Goal: Task Accomplishment & Management: Manage account settings

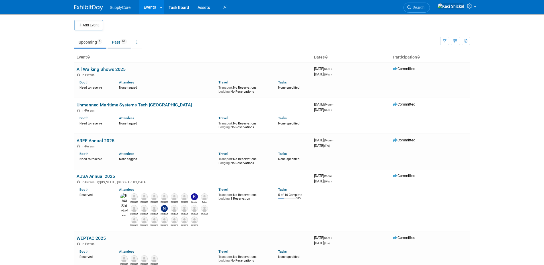
click at [116, 43] on link "Past 62" at bounding box center [120, 42] width 24 height 11
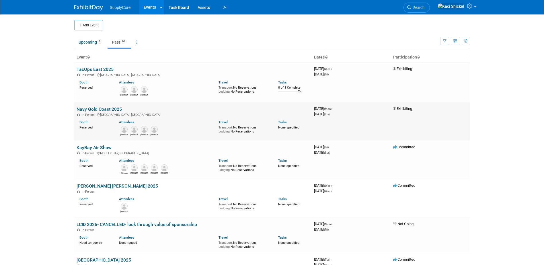
click at [100, 107] on link "Navy Gold Coast 2025" at bounding box center [99, 108] width 45 height 5
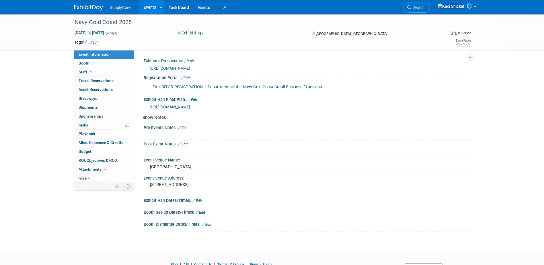
click at [188, 142] on link "Edit" at bounding box center [182, 144] width 9 height 4
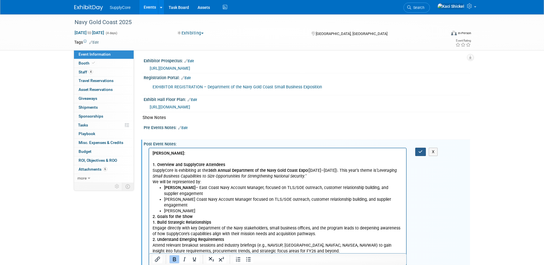
click at [422, 151] on icon "button" at bounding box center [421, 152] width 4 height 4
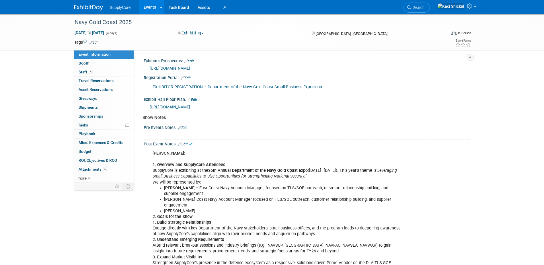
click at [428, 133] on div "X" at bounding box center [306, 131] width 319 height 3
click at [186, 128] on link "Edit" at bounding box center [182, 128] width 9 height 4
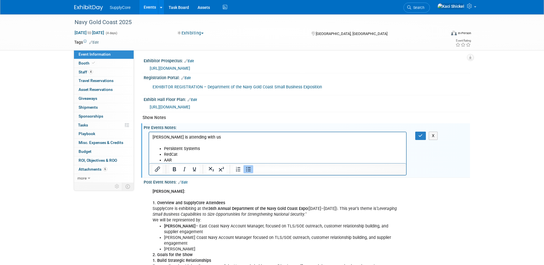
click at [264, 143] on p "Rich Text Area. Press ALT-0 for help." at bounding box center [277, 143] width 251 height 6
click at [418, 134] on button "button" at bounding box center [420, 136] width 11 height 8
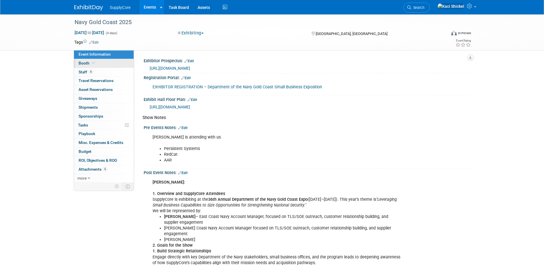
click at [103, 65] on link "Booth" at bounding box center [104, 63] width 60 height 9
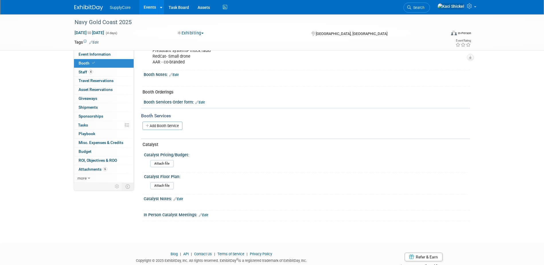
scroll to position [168, 0]
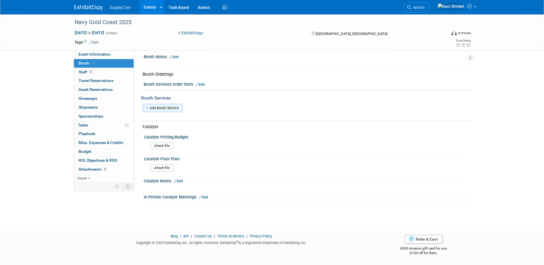
click at [170, 106] on link "Add Booth Service" at bounding box center [163, 108] width 40 height 8
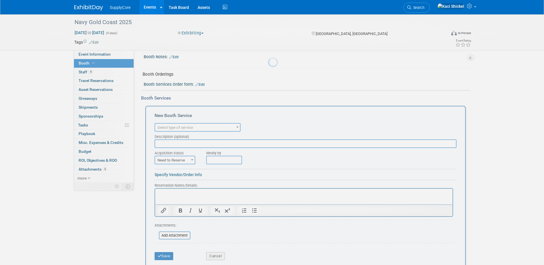
scroll to position [0, 0]
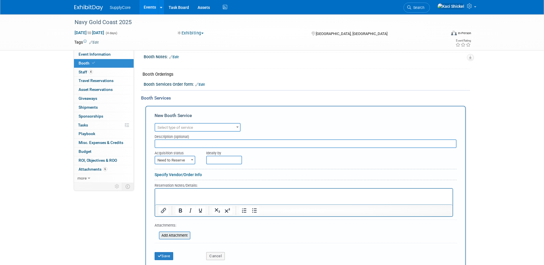
click at [184, 236] on input "file" at bounding box center [156, 235] width 68 height 7
click at [181, 124] on span "Select type of service" at bounding box center [197, 128] width 85 height 8
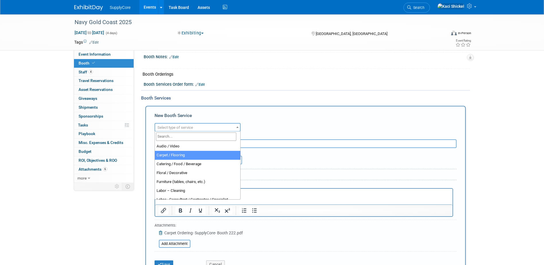
select select "4"
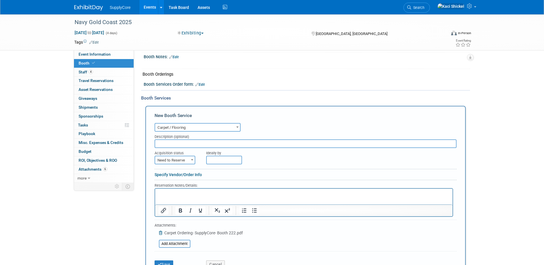
click at [184, 145] on input "text" at bounding box center [306, 143] width 302 height 9
type input "Carpet"
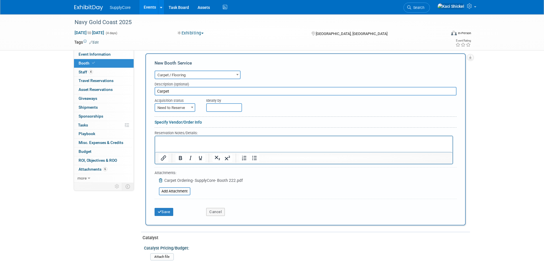
scroll to position [225, 0]
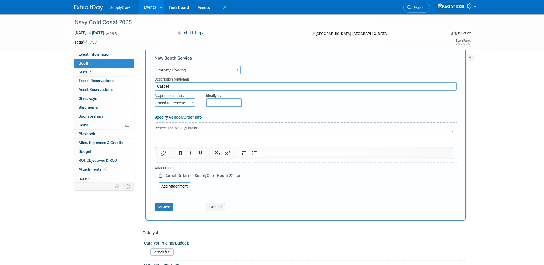
click at [180, 100] on span "Need to Reserve" at bounding box center [175, 103] width 40 height 8
select select "2"
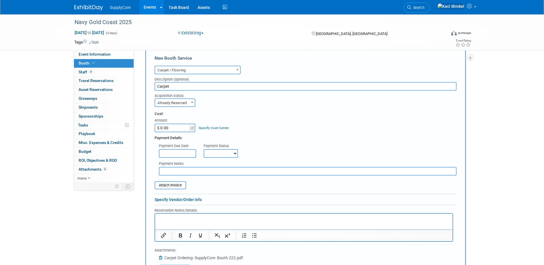
click at [173, 124] on input "$ 0.00" at bounding box center [173, 128] width 36 height 9
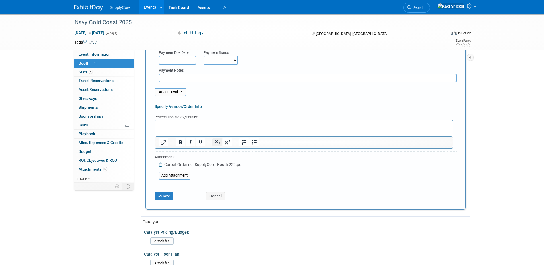
scroll to position [254, 0]
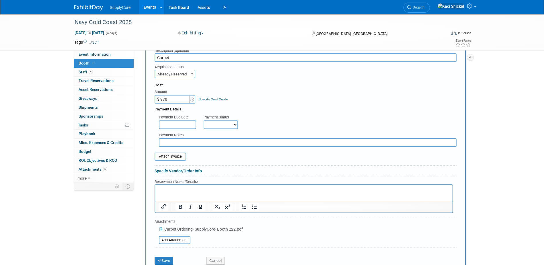
type input "$ 970.00"
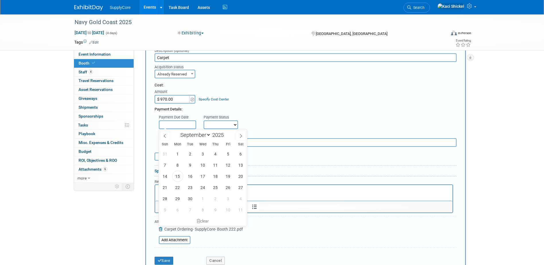
click at [186, 125] on input "text" at bounding box center [177, 124] width 37 height 9
click at [168, 133] on span at bounding box center [165, 136] width 10 height 10
select select "7"
click at [226, 155] on span "1" at bounding box center [228, 153] width 11 height 11
type input "Aug 1, 2025"
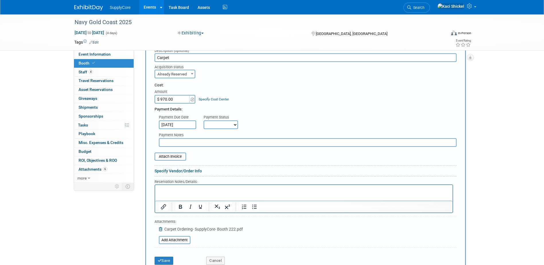
drag, startPoint x: 229, startPoint y: 127, endPoint x: 227, endPoint y: 130, distance: 3.5
click at [229, 127] on select "Not Paid Yet Partially Paid Paid in Full" at bounding box center [221, 124] width 34 height 9
select select "1"
click at [204, 120] on select "Not Paid Yet Partially Paid Paid in Full" at bounding box center [221, 124] width 34 height 9
click at [174, 156] on input "file" at bounding box center [151, 156] width 68 height 7
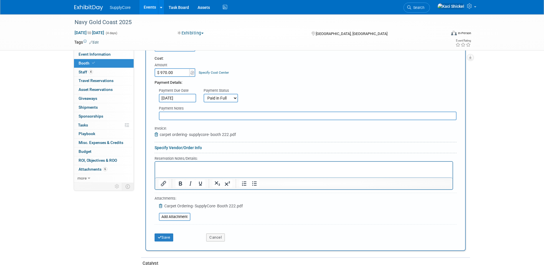
scroll to position [311, 0]
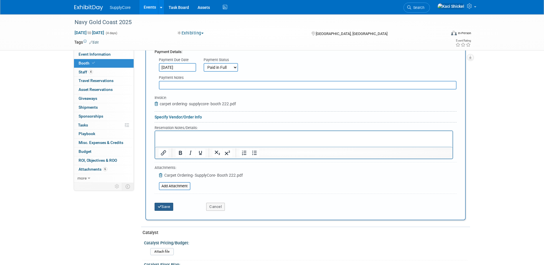
click at [165, 206] on button "Save" at bounding box center [164, 207] width 19 height 8
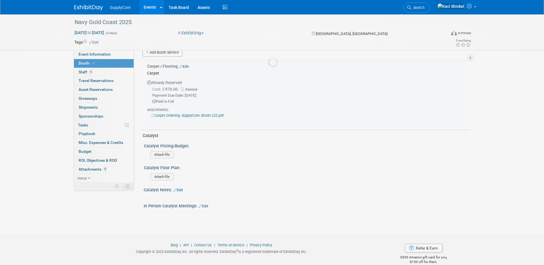
scroll to position [223, 0]
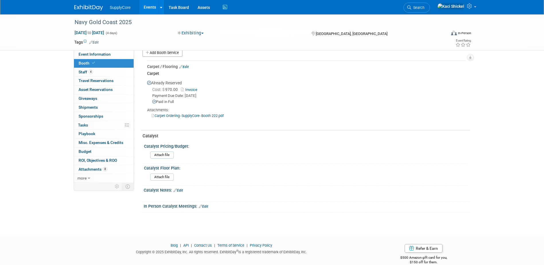
click at [185, 65] on link "Edit" at bounding box center [183, 67] width 9 height 4
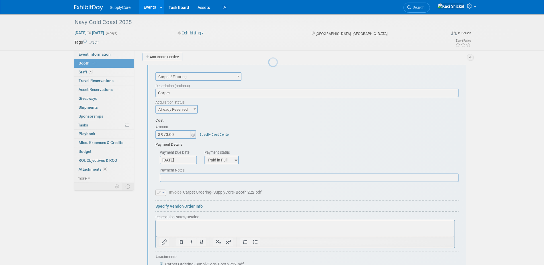
scroll to position [218, 0]
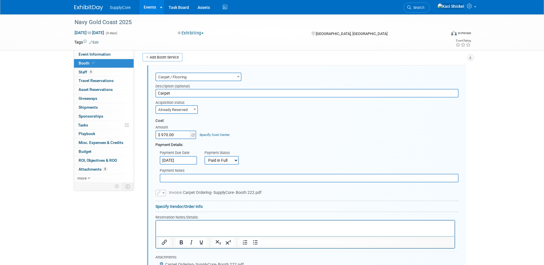
click at [180, 136] on input "$ 970.00" at bounding box center [173, 135] width 36 height 9
click at [179, 137] on input "$ 970.00" at bounding box center [173, 135] width 36 height 9
type input "$ 1,170.00"
click at [189, 90] on input "Carpet" at bounding box center [306, 93] width 303 height 9
type input "Carpet + Chairs/Tables"
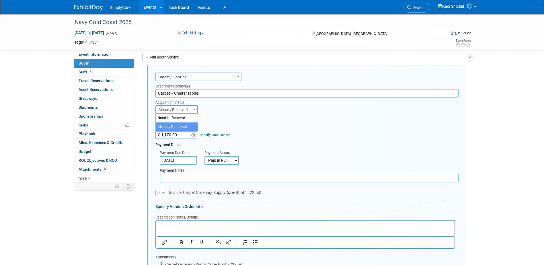
click at [191, 112] on span "Already Reserved" at bounding box center [176, 110] width 41 height 8
click at [184, 76] on span "Carpet / Flooring" at bounding box center [198, 77] width 85 height 8
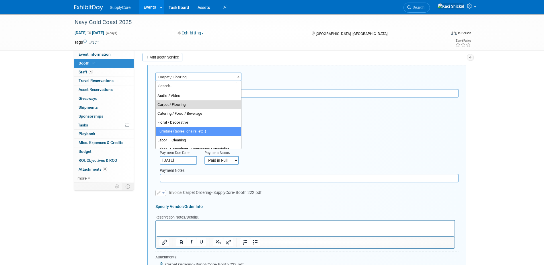
select select "6"
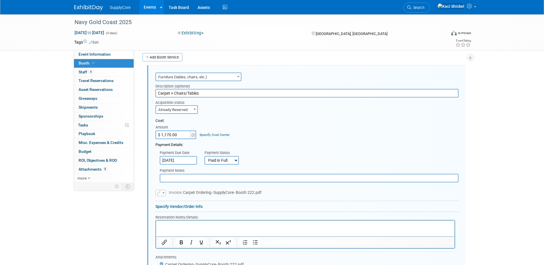
click at [189, 110] on span "Already Reserved" at bounding box center [176, 110] width 41 height 8
click at [279, 122] on div "Cost:" at bounding box center [306, 120] width 303 height 5
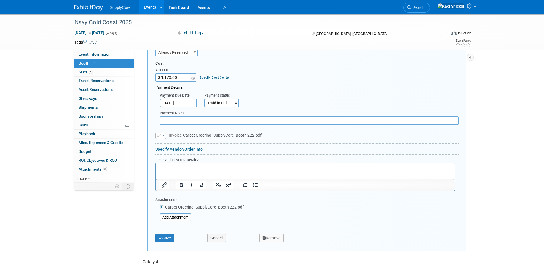
click at [161, 207] on icon at bounding box center [162, 207] width 5 height 4
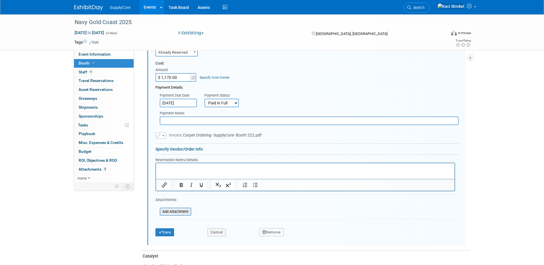
click at [175, 210] on input "file" at bounding box center [156, 211] width 68 height 7
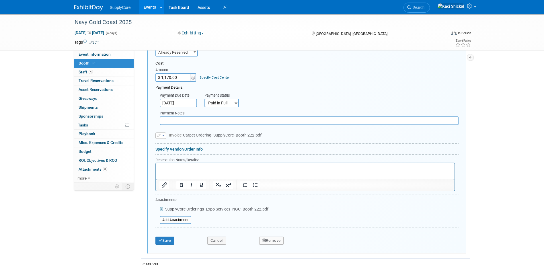
click at [161, 136] on icon "button" at bounding box center [159, 136] width 5 height 4
click at [173, 151] on link "Remove attachment" at bounding box center [184, 152] width 57 height 8
click at [171, 133] on input "file" at bounding box center [152, 134] width 68 height 7
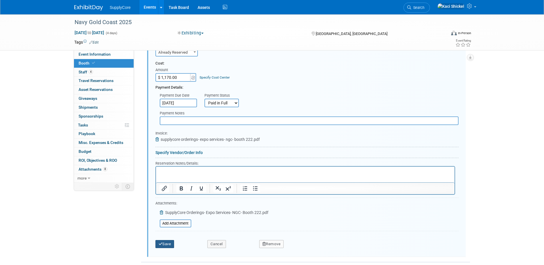
click at [166, 243] on button "Save" at bounding box center [164, 244] width 19 height 8
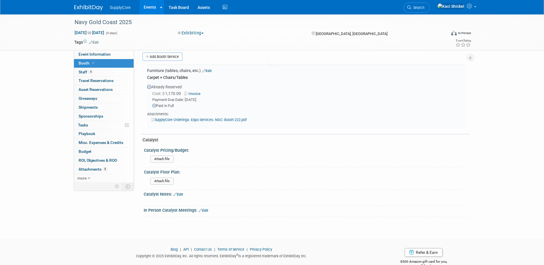
scroll to position [218, 0]
click at [97, 73] on link "4 Staff 4" at bounding box center [104, 72] width 60 height 9
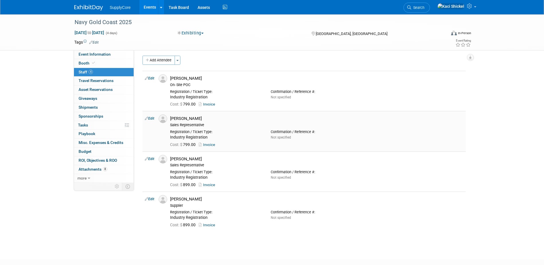
scroll to position [0, 0]
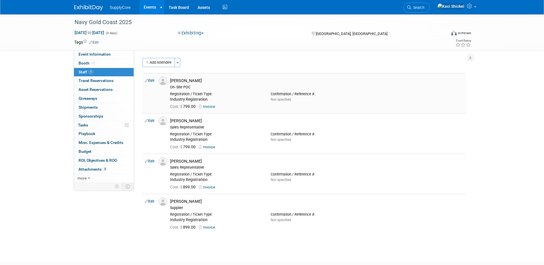
drag, startPoint x: 102, startPoint y: 105, endPoint x: 152, endPoint y: 84, distance: 54.7
click at [102, 105] on link "0 Shipments 0" at bounding box center [104, 107] width 60 height 9
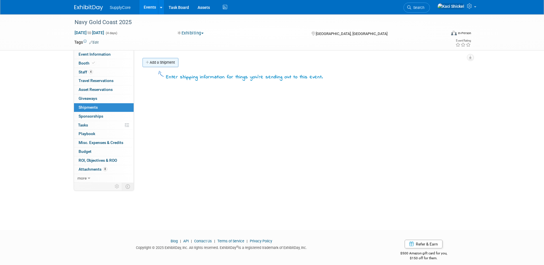
click at [165, 61] on link "Add a Shipment" at bounding box center [161, 62] width 36 height 9
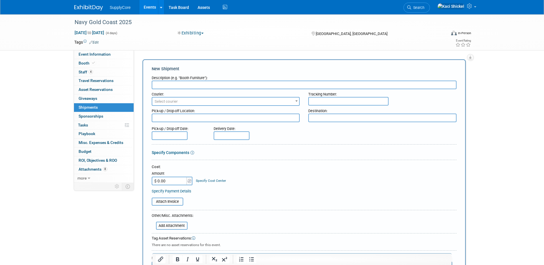
click at [184, 84] on input "text" at bounding box center [304, 85] width 305 height 9
type input "Models Return Shipment (mistake by Ethan)"
click at [187, 97] on span "Select courier" at bounding box center [226, 101] width 148 height 9
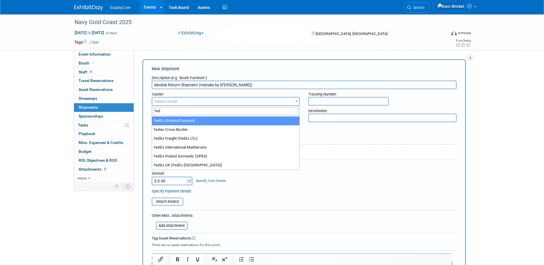
type input "fed"
select select "206"
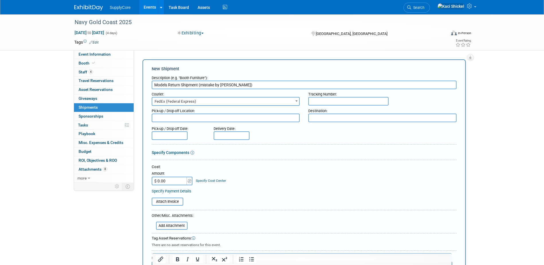
click at [168, 182] on input "$ 0.00" at bounding box center [170, 181] width 36 height 9
type input "$ 100.00"
click at [475, 170] on div "Navy Gold Coast 2025 Aug 18, 2025 to Aug 21, 2025 (4 days) Aug 18, 2025 to Aug …" at bounding box center [272, 170] width 544 height 313
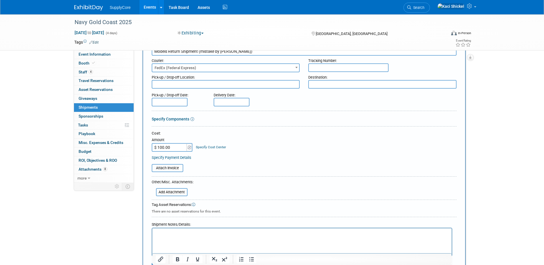
scroll to position [113, 0]
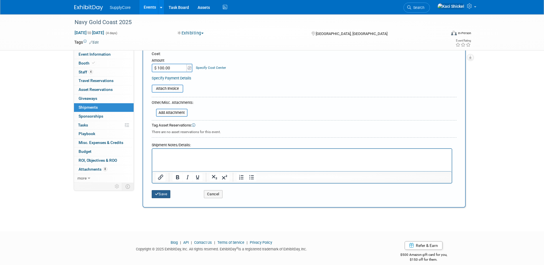
click at [161, 193] on button "Save" at bounding box center [161, 194] width 19 height 8
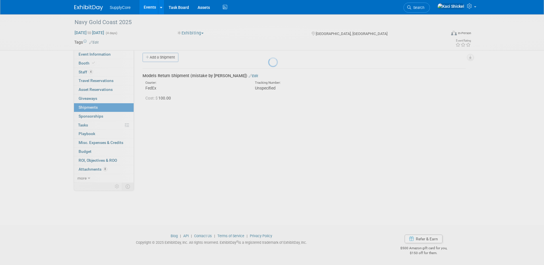
scroll to position [5, 0]
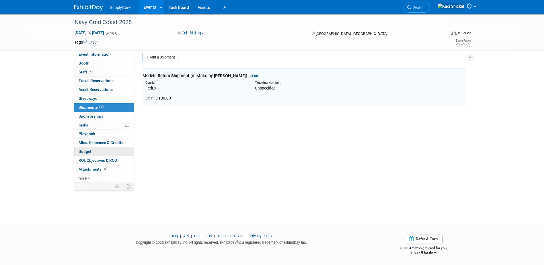
click at [96, 150] on link "Budget" at bounding box center [104, 151] width 60 height 9
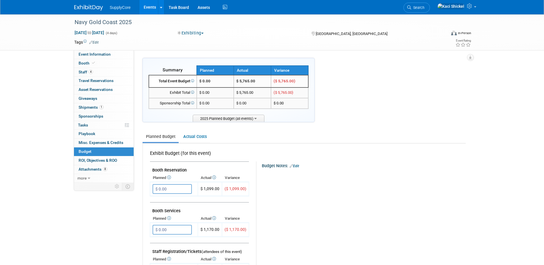
click at [381, 164] on div "Budget Notes: Edit" at bounding box center [363, 164] width 203 height 7
click at [87, 6] on img at bounding box center [88, 8] width 29 height 6
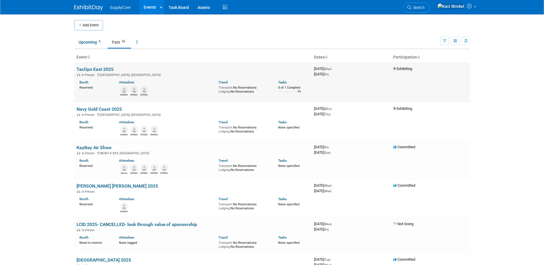
click at [100, 70] on link "TacOps East 2025" at bounding box center [95, 69] width 37 height 5
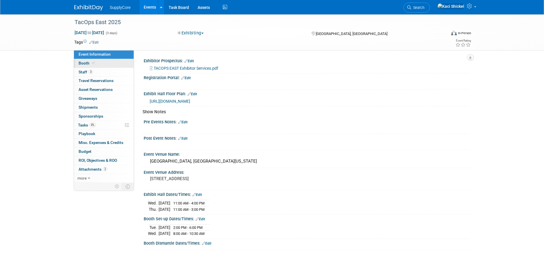
click at [116, 64] on link "Booth" at bounding box center [104, 63] width 60 height 9
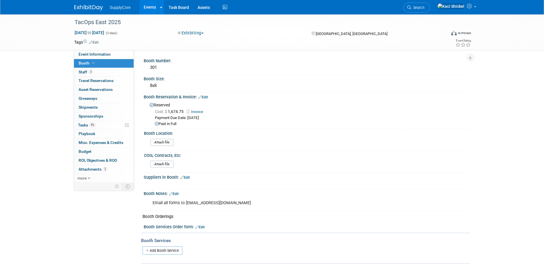
scroll to position [57, 0]
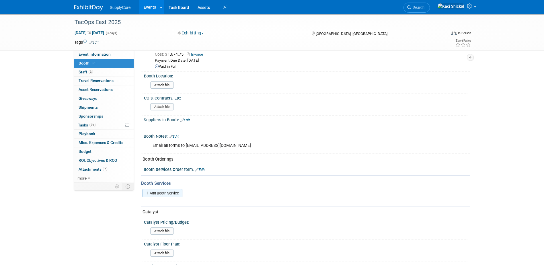
click at [164, 192] on link "Add Booth Service" at bounding box center [163, 193] width 40 height 8
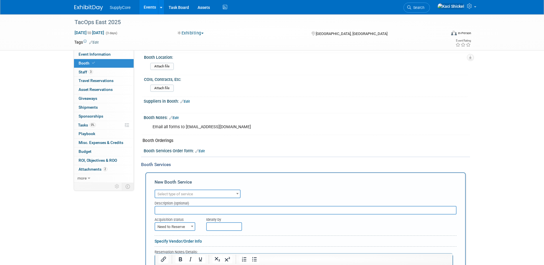
scroll to position [86, 0]
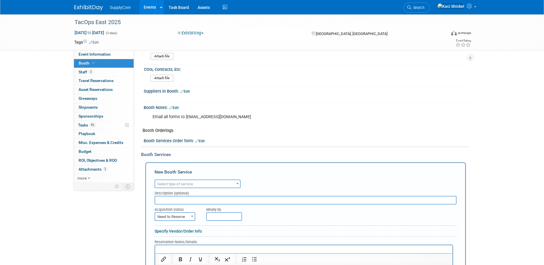
click at [196, 183] on span "Select type of service" at bounding box center [197, 184] width 85 height 8
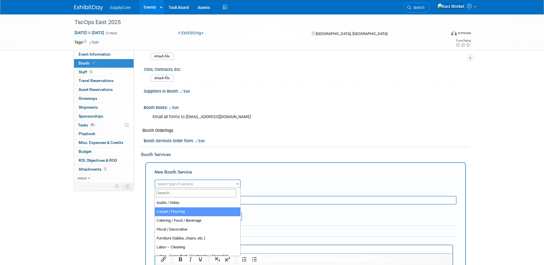
select select "4"
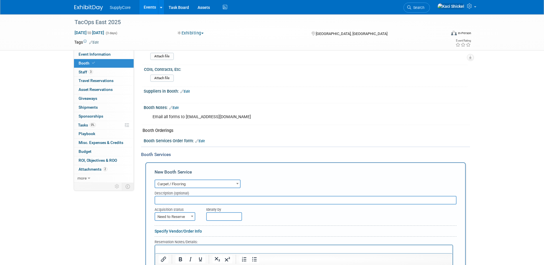
click at [178, 201] on input "text" at bounding box center [306, 200] width 302 height 9
click at [185, 213] on span "Need to Reserve" at bounding box center [175, 217] width 40 height 8
select select "2"
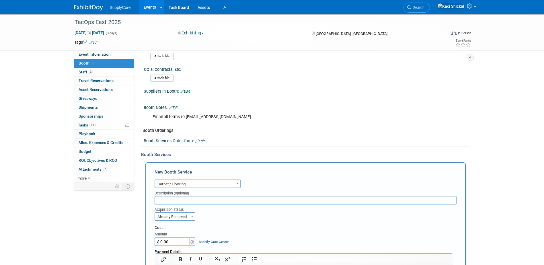
click at [171, 244] on input "$ 0.00" at bounding box center [173, 242] width 36 height 9
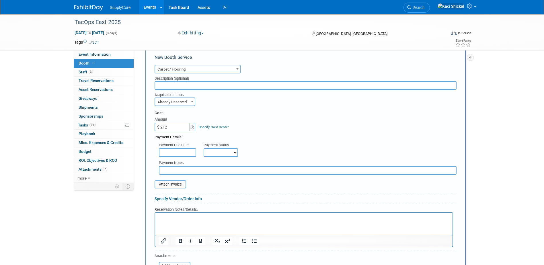
type input "$ 212.00"
click at [181, 152] on input "text" at bounding box center [177, 152] width 37 height 9
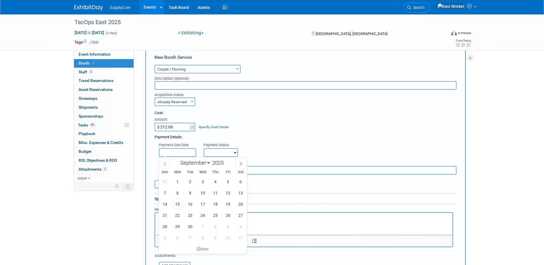
click at [163, 161] on span at bounding box center [165, 164] width 10 height 10
select select "7"
click at [231, 217] on span "22" at bounding box center [228, 215] width 11 height 11
type input "Aug 22, 2025"
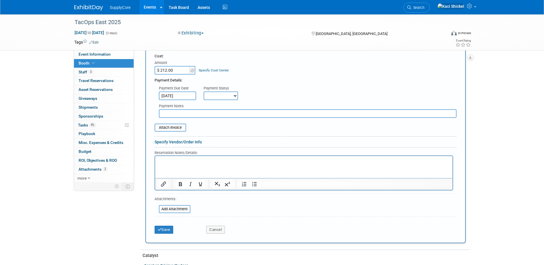
scroll to position [258, 0]
drag, startPoint x: 218, startPoint y: 96, endPoint x: 215, endPoint y: 100, distance: 5.1
click at [218, 96] on select "Not Paid Yet Partially Paid Paid in Full" at bounding box center [221, 95] width 34 height 9
select select "1"
click at [204, 91] on select "Not Paid Yet Partially Paid Paid in Full" at bounding box center [221, 95] width 34 height 9
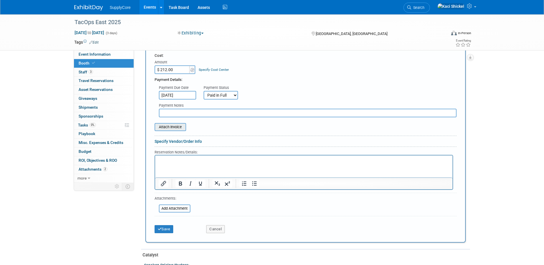
click at [165, 131] on div "Attach Invoice" at bounding box center [171, 127] width 32 height 8
click at [164, 126] on input "file" at bounding box center [151, 127] width 68 height 7
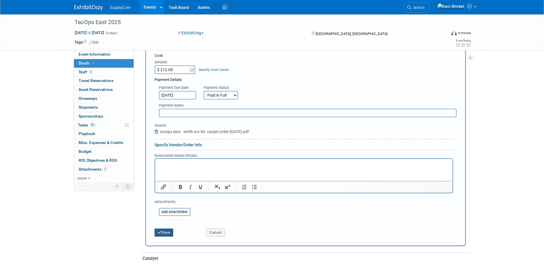
click at [163, 232] on button "Save" at bounding box center [164, 233] width 19 height 8
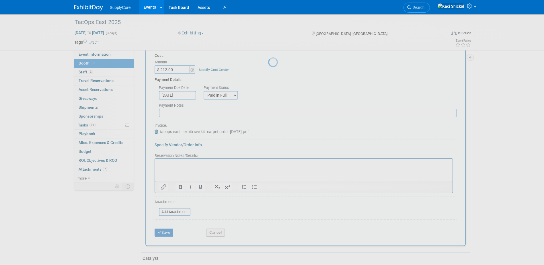
scroll to position [185, 0]
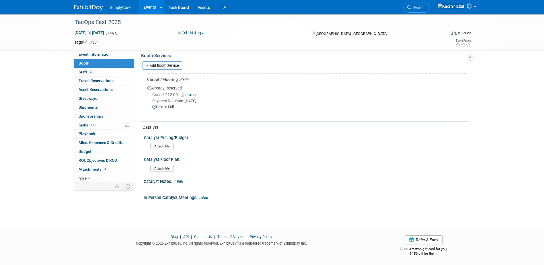
drag, startPoint x: 104, startPoint y: 74, endPoint x: 180, endPoint y: 103, distance: 82.2
click at [104, 74] on link "3 Staff 3" at bounding box center [104, 72] width 60 height 9
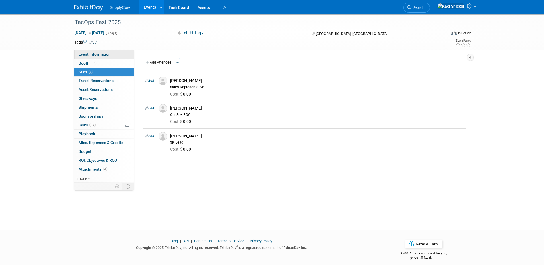
click at [104, 57] on link "Event Information" at bounding box center [104, 54] width 60 height 9
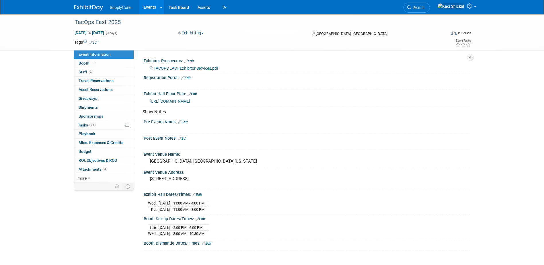
click at [185, 137] on link "Edit" at bounding box center [182, 139] width 9 height 4
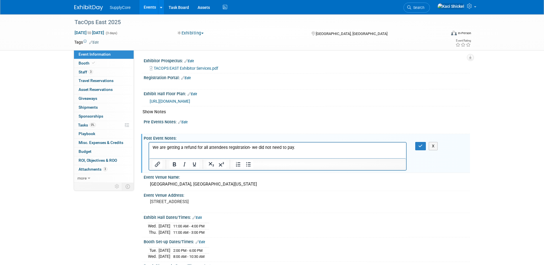
click at [414, 144] on div "X" at bounding box center [424, 146] width 26 height 8
click at [424, 146] on button "button" at bounding box center [420, 146] width 11 height 8
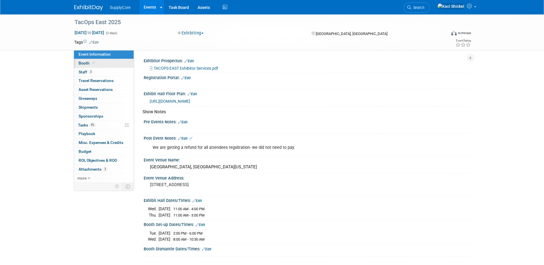
click at [110, 66] on link "Booth" at bounding box center [104, 63] width 60 height 9
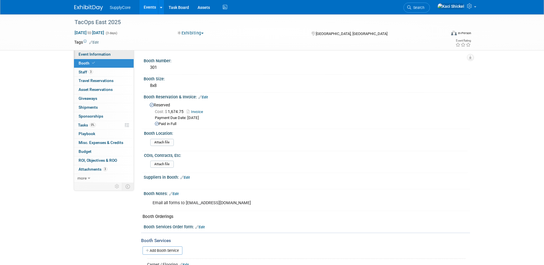
click at [100, 55] on span "Event Information" at bounding box center [95, 54] width 32 height 5
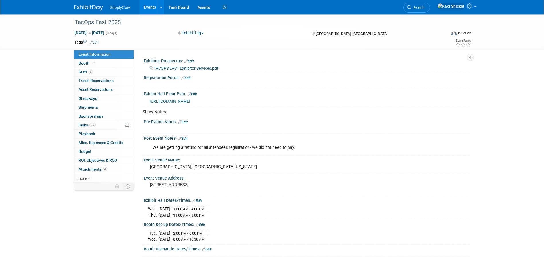
click at [184, 123] on link "Edit" at bounding box center [182, 122] width 9 height 4
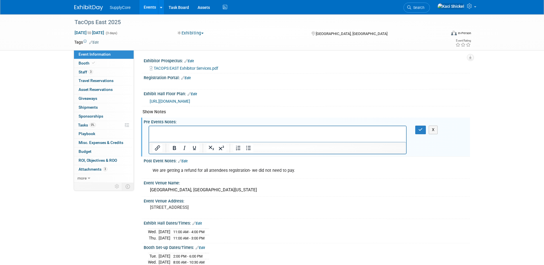
click at [173, 131] on p "Rich Text Area. Press ALT-0 for help." at bounding box center [277, 132] width 251 height 6
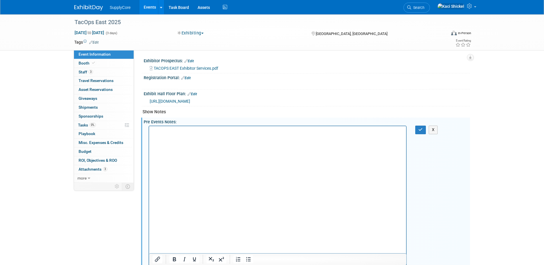
scroll to position [13, 0]
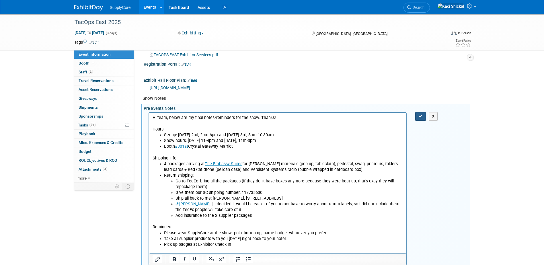
click at [424, 115] on button "button" at bounding box center [420, 116] width 11 height 8
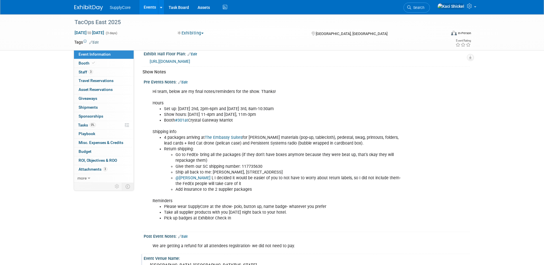
scroll to position [0, 0]
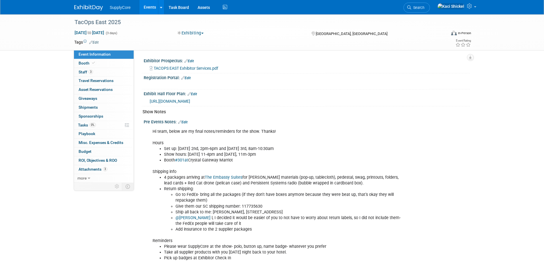
click at [99, 9] on img at bounding box center [88, 8] width 29 height 6
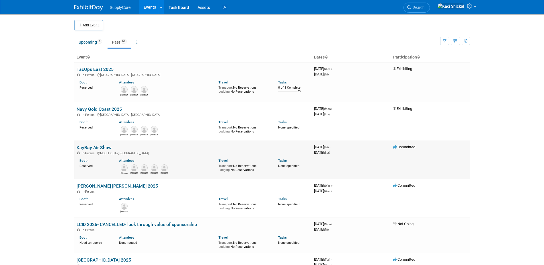
click at [98, 147] on link "KayBay Air Show" at bounding box center [94, 147] width 35 height 5
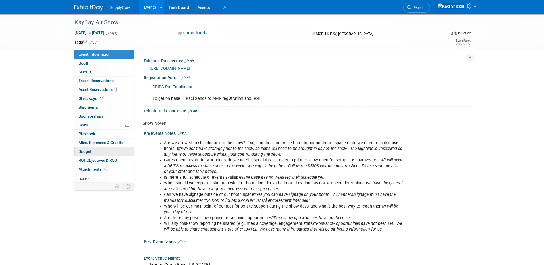
click at [98, 148] on link "Budget" at bounding box center [104, 151] width 60 height 9
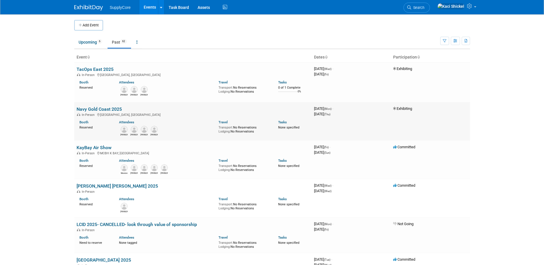
scroll to position [29, 0]
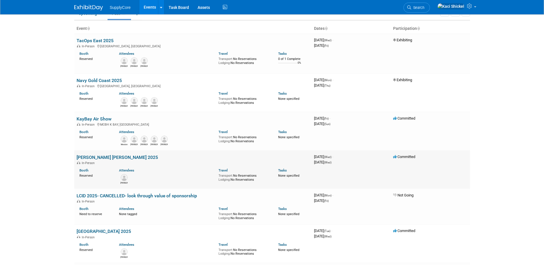
click at [93, 157] on link "Wright Patterson 2025" at bounding box center [117, 157] width 81 height 5
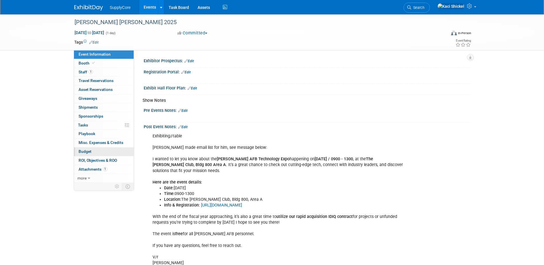
click at [96, 148] on link "Budget" at bounding box center [104, 151] width 60 height 9
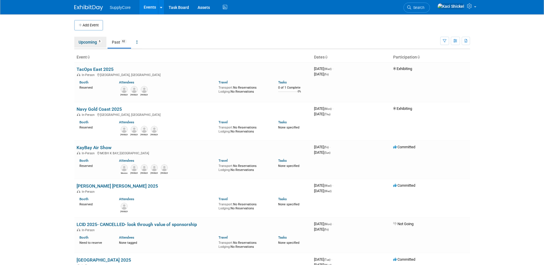
drag, startPoint x: 85, startPoint y: 41, endPoint x: 103, endPoint y: 51, distance: 19.9
click at [85, 41] on link "Upcoming 6" at bounding box center [90, 42] width 32 height 11
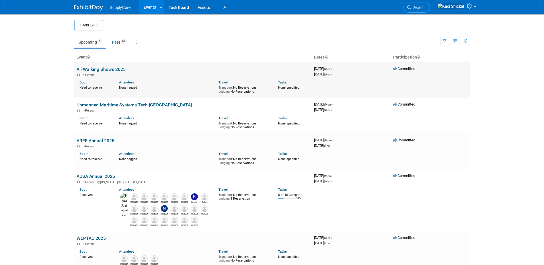
click at [97, 67] on link "All Walking Shows 2025" at bounding box center [101, 69] width 49 height 5
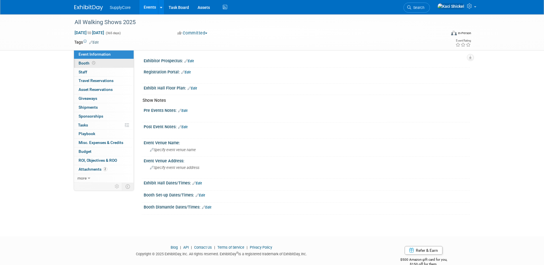
click at [89, 62] on span "Booth" at bounding box center [88, 63] width 18 height 5
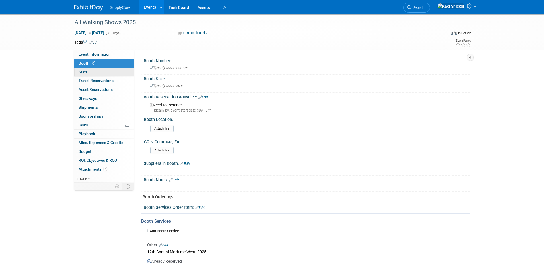
click at [110, 75] on link "0 Staff 0" at bounding box center [104, 72] width 60 height 9
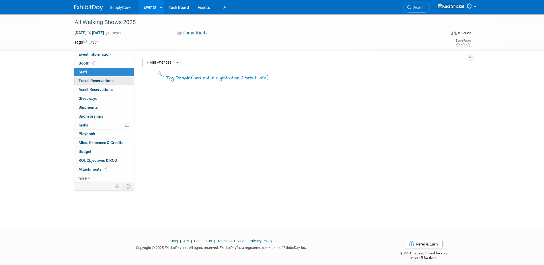
click at [105, 79] on span "Travel Reservations 0" at bounding box center [96, 80] width 35 height 5
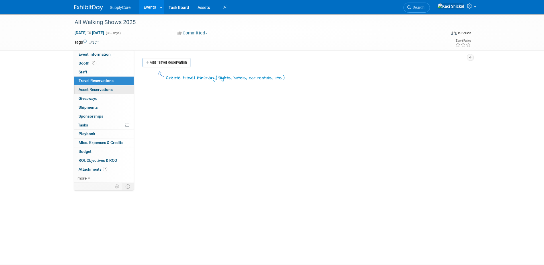
click at [106, 88] on span "Asset Reservations 0" at bounding box center [96, 89] width 34 height 5
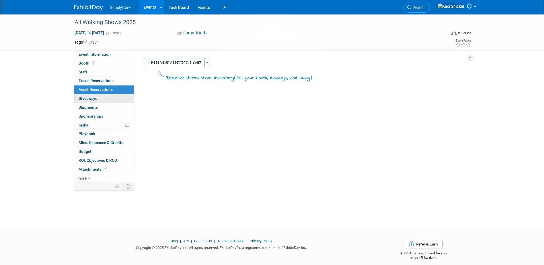
click at [112, 100] on link "0 Giveaways 0" at bounding box center [104, 98] width 60 height 9
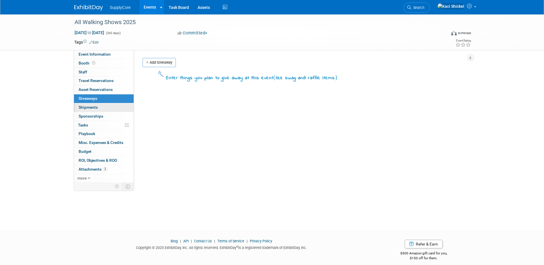
click at [102, 108] on link "0 Shipments 0" at bounding box center [104, 107] width 60 height 9
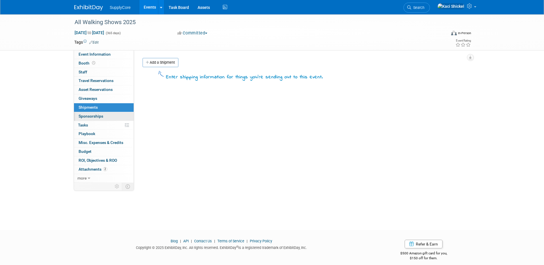
click at [104, 118] on link "0 Sponsorships 0" at bounding box center [104, 116] width 60 height 9
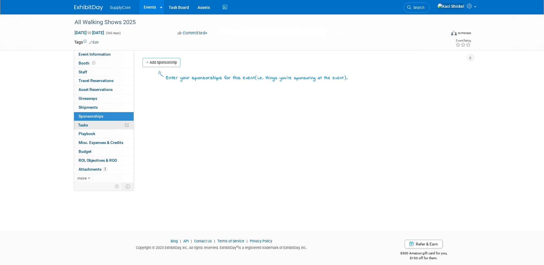
click at [102, 124] on link "0% Tasks 0%" at bounding box center [104, 125] width 60 height 9
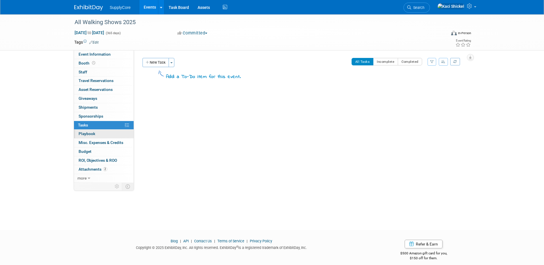
click at [106, 137] on link "0 Playbook 0" at bounding box center [104, 134] width 60 height 9
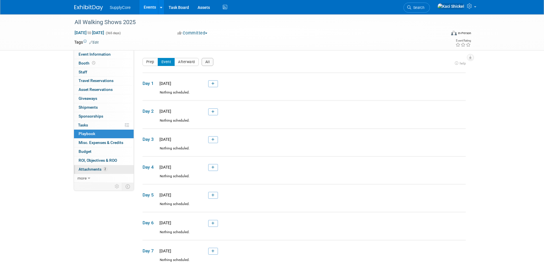
click at [113, 169] on link "2 Attachments 2" at bounding box center [104, 169] width 60 height 9
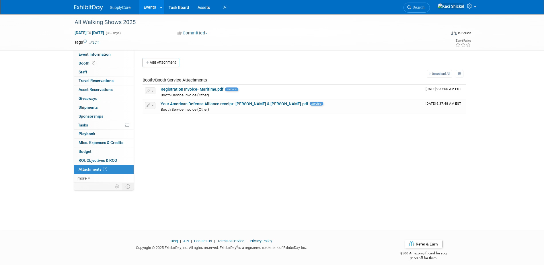
drag, startPoint x: 174, startPoint y: 65, endPoint x: 191, endPoint y: 83, distance: 24.8
click at [174, 65] on button "Add Attachment" at bounding box center [161, 62] width 37 height 9
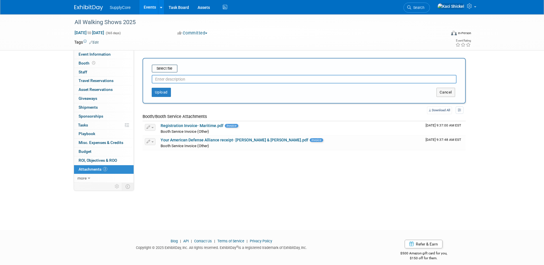
click at [194, 79] on input "text" at bounding box center [304, 79] width 305 height 9
type input "TechNet Fort Liberty - Gabe"
click at [162, 69] on input "file" at bounding box center [143, 68] width 68 height 7
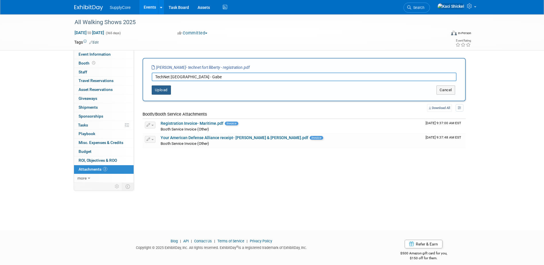
click at [167, 92] on button "Upload" at bounding box center [161, 89] width 19 height 9
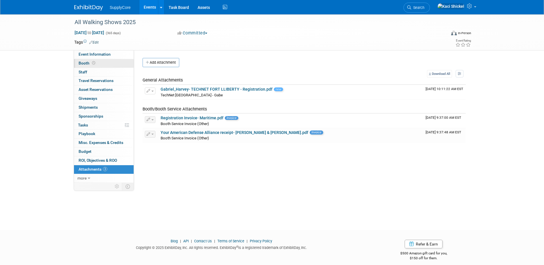
click at [106, 64] on link "Booth" at bounding box center [104, 63] width 60 height 9
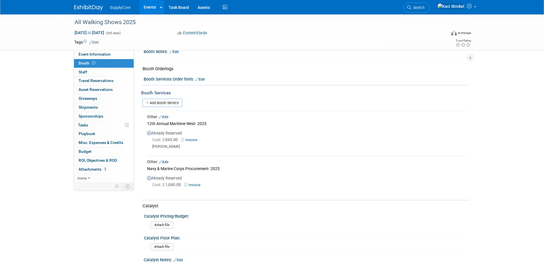
scroll to position [121, 0]
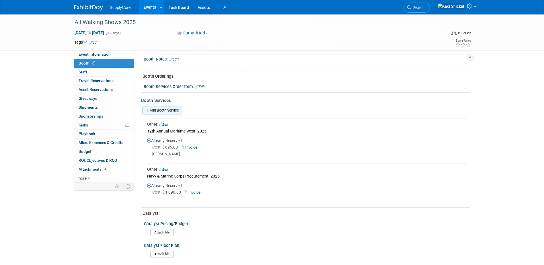
click at [170, 112] on link "Add Booth Service" at bounding box center [163, 110] width 40 height 8
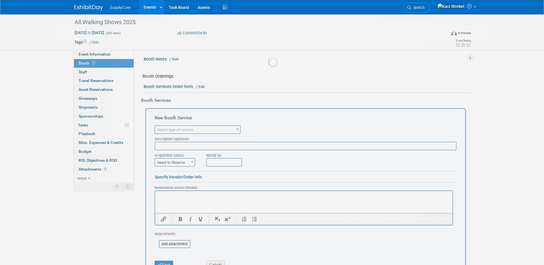
scroll to position [0, 0]
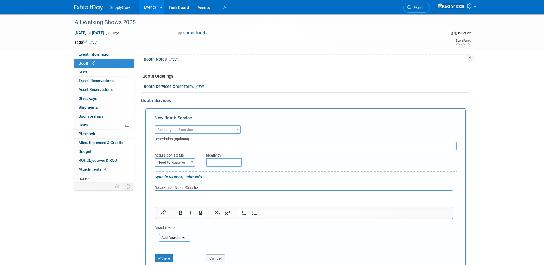
click at [205, 131] on span "Select type of service" at bounding box center [197, 130] width 85 height 8
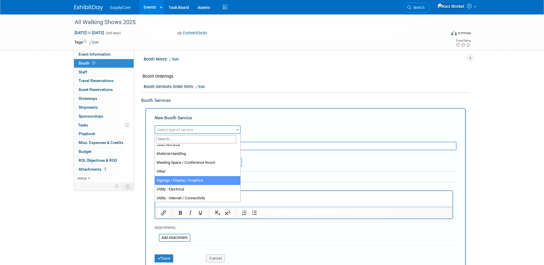
scroll to position [118, 0]
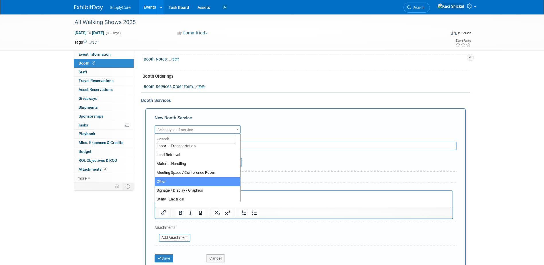
select select "1"
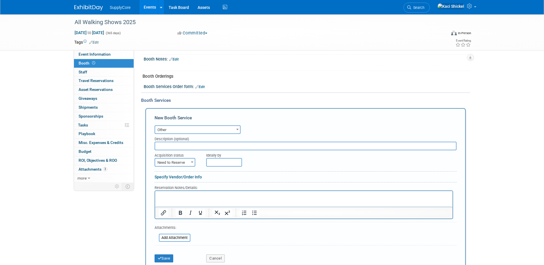
click at [171, 146] on input "text" at bounding box center [306, 146] width 302 height 9
type input "TechNet Fort Lib- Gabr"
click at [172, 165] on span "Need to Reserve" at bounding box center [175, 163] width 40 height 8
select select "2"
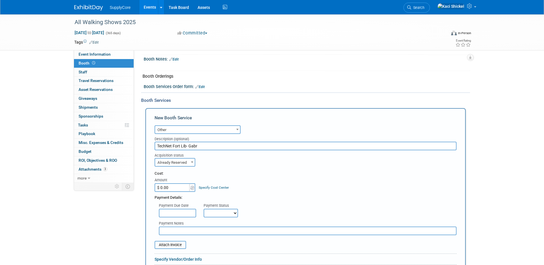
click at [170, 187] on input "$ 0.00" at bounding box center [173, 187] width 36 height 9
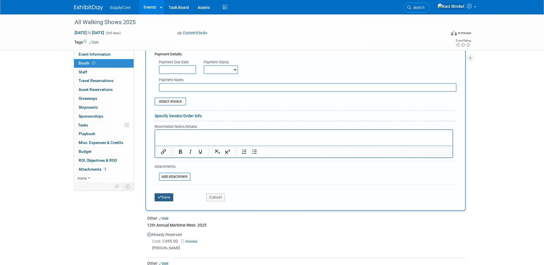
type input "$ 310.00"
drag, startPoint x: 161, startPoint y: 196, endPoint x: 272, endPoint y: 209, distance: 112.0
click at [161, 196] on icon "submit" at bounding box center [160, 197] width 4 height 4
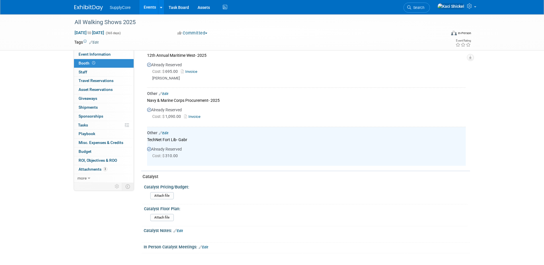
scroll to position [188, 0]
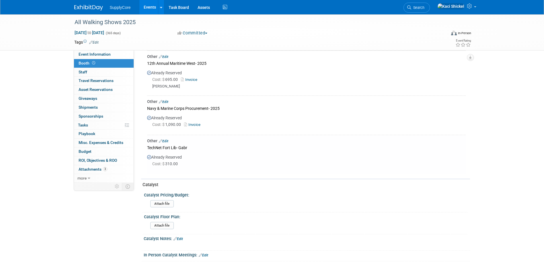
click at [165, 138] on div "Other Edit" at bounding box center [306, 141] width 319 height 6
drag, startPoint x: 166, startPoint y: 141, endPoint x: 187, endPoint y: 141, distance: 21.5
click at [166, 141] on link "Edit" at bounding box center [163, 141] width 9 height 4
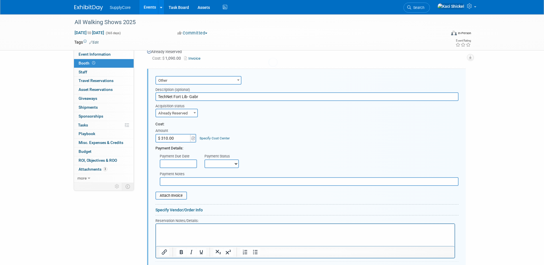
scroll to position [258, 0]
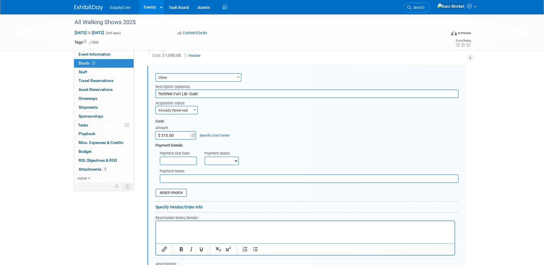
click at [203, 94] on input "TechNet Fort Lib- Gabr" at bounding box center [306, 93] width 303 height 9
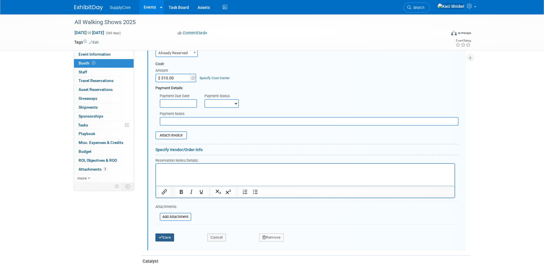
type input "TechNet Fort Lib- Gabe"
click at [170, 237] on button "Save" at bounding box center [164, 237] width 19 height 8
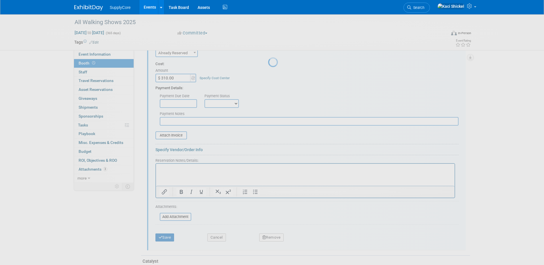
scroll to position [246, 0]
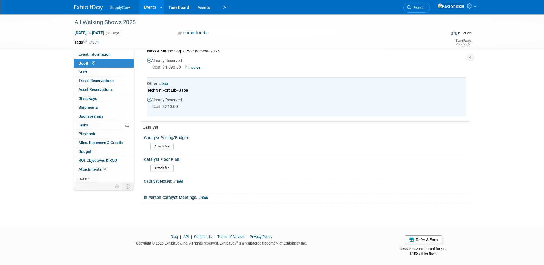
click at [89, 8] on img at bounding box center [88, 8] width 29 height 6
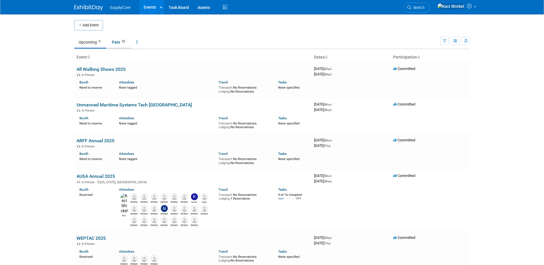
click at [119, 42] on link "Past 62" at bounding box center [120, 42] width 24 height 11
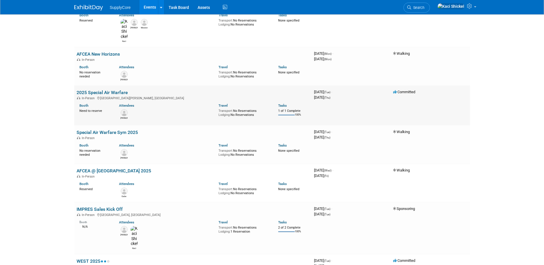
scroll to position [774, 0]
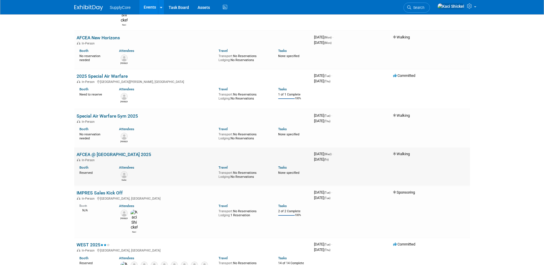
click at [119, 152] on link "AFCEA @ Fort Liberty 2025" at bounding box center [114, 154] width 75 height 5
drag, startPoint x: 91, startPoint y: 140, endPoint x: 79, endPoint y: 141, distance: 12.1
click at [76, 147] on td "AFCEA @ Fort Liberty 2025 In-Person Booth Reserved Attendees Gabe Travel Transp…" at bounding box center [193, 166] width 238 height 38
click at [109, 157] on div "In-Person" at bounding box center [193, 159] width 233 height 5
click at [109, 152] on link "AFCEA @ [GEOGRAPHIC_DATA] 2025" at bounding box center [114, 154] width 75 height 5
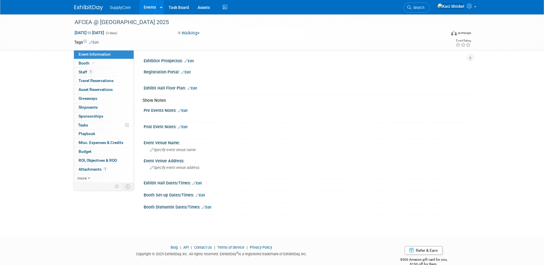
click at [96, 42] on link "Edit" at bounding box center [93, 42] width 9 height 4
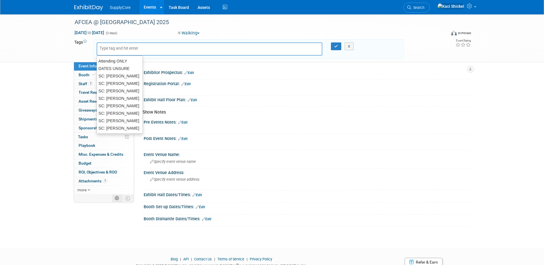
click at [116, 195] on td at bounding box center [117, 197] width 10 height 7
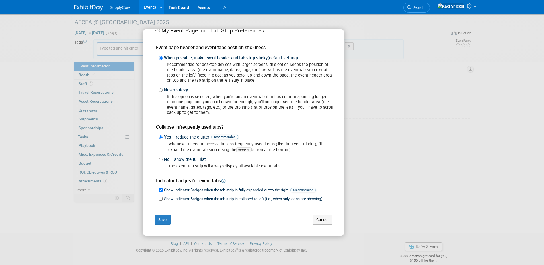
scroll to position [23, 0]
click at [321, 221] on button "Cancel" at bounding box center [323, 220] width 20 height 10
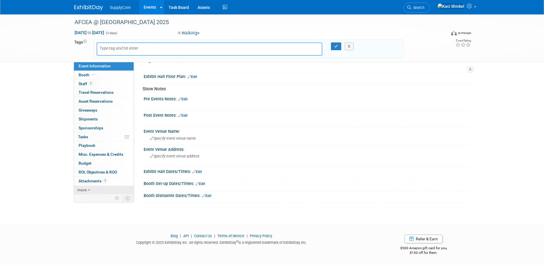
click at [83, 191] on span "more" at bounding box center [81, 190] width 9 height 5
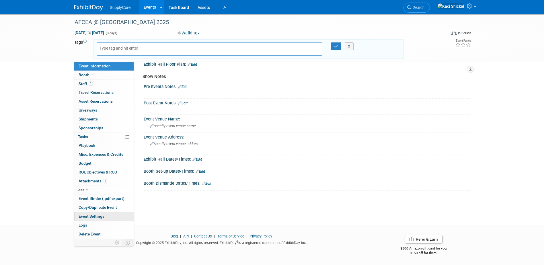
scroll to position [36, 0]
click at [102, 231] on link "Delete Event" at bounding box center [104, 234] width 60 height 9
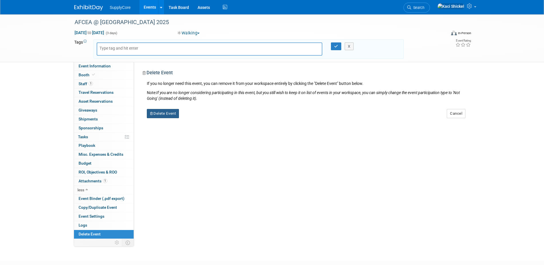
click at [166, 114] on button "Delete Event" at bounding box center [163, 113] width 32 height 9
click at [197, 117] on link "Yes" at bounding box center [199, 118] width 17 height 9
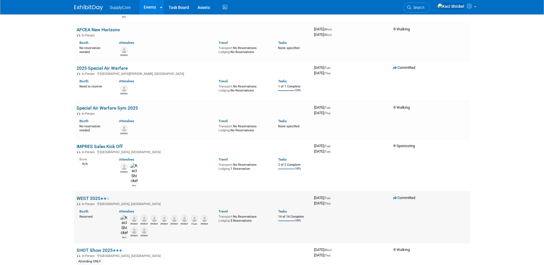
scroll to position [774, 0]
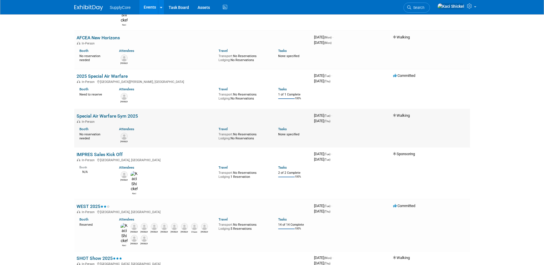
click at [96, 113] on link "Special Air Warfare Sym 2025" at bounding box center [107, 115] width 61 height 5
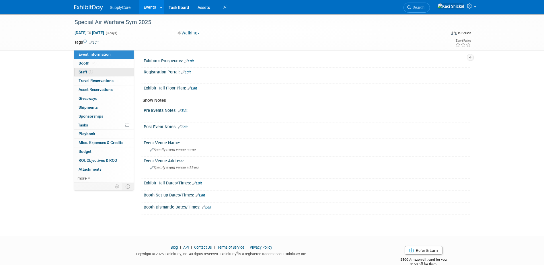
click at [100, 74] on link "1 Staff 1" at bounding box center [104, 72] width 60 height 9
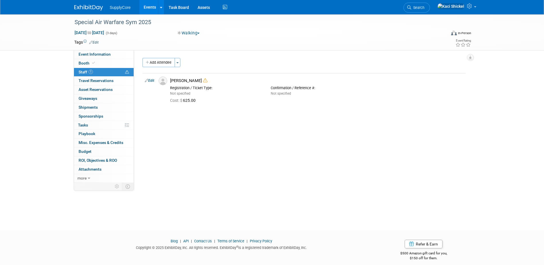
click at [320, 201] on div "Special Air Warfare Sym 2025 Feb 25, 2025 to Feb 27, 2025 (3 days) Feb 25, 2025…" at bounding box center [272, 116] width 544 height 205
click at [150, 22] on div "Special Air Warfare Sym 2025" at bounding box center [255, 22] width 365 height 10
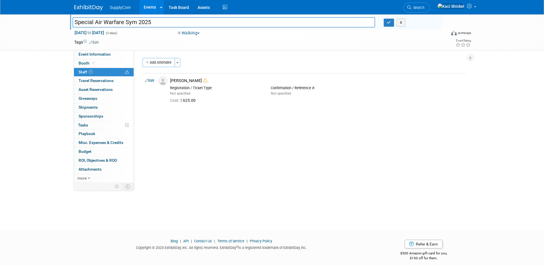
drag, startPoint x: 155, startPoint y: 22, endPoint x: 69, endPoint y: 22, distance: 86.1
click at [69, 22] on div "Special Air Warfare Sym 2025" at bounding box center [224, 23] width 312 height 9
click at [87, 8] on img at bounding box center [88, 8] width 29 height 6
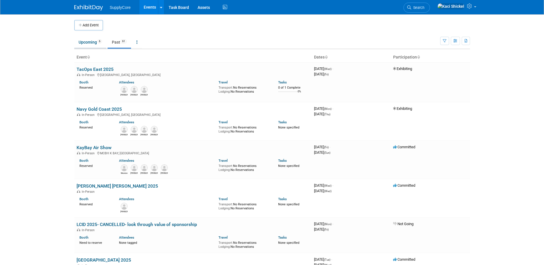
click at [83, 43] on link "Upcoming 6" at bounding box center [90, 42] width 32 height 11
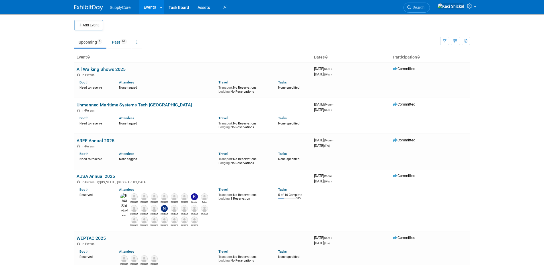
click at [96, 70] on link "All Walking Shows 2025" at bounding box center [101, 69] width 49 height 5
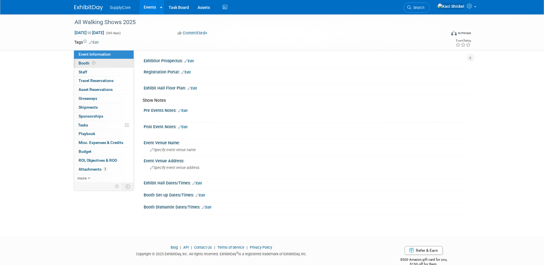
click at [113, 63] on link "Booth" at bounding box center [104, 63] width 60 height 9
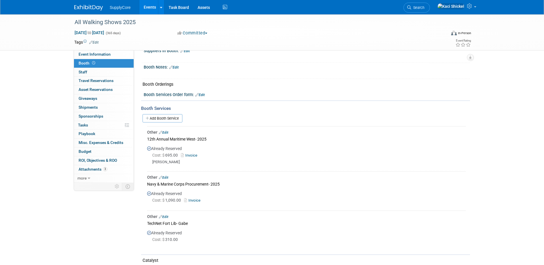
scroll to position [102, 0]
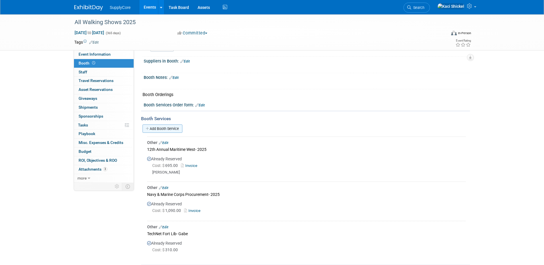
click at [166, 127] on link "Add Booth Service" at bounding box center [163, 128] width 40 height 8
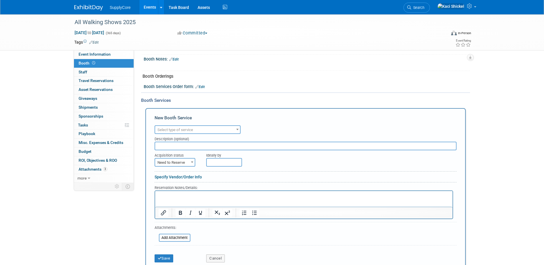
scroll to position [131, 0]
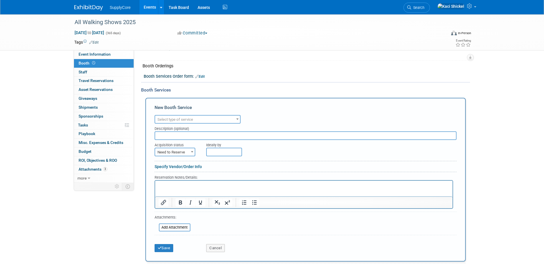
click at [179, 136] on input "text" at bounding box center [306, 135] width 302 height 9
paste input "Special Air Warfare Sym 2025"
type input "Special Air Warfare Sym 2025- Jeff"
click at [188, 150] on span "Need to Reserve" at bounding box center [175, 152] width 40 height 8
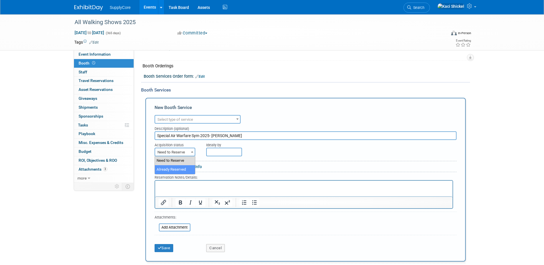
select select "2"
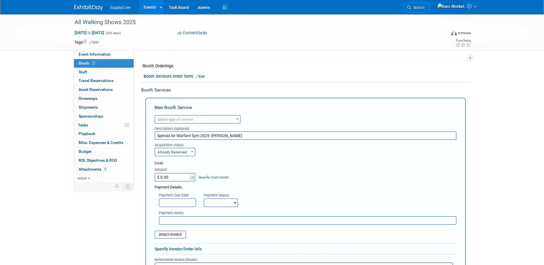
click at [176, 174] on input "$ 0.00" at bounding box center [173, 177] width 36 height 9
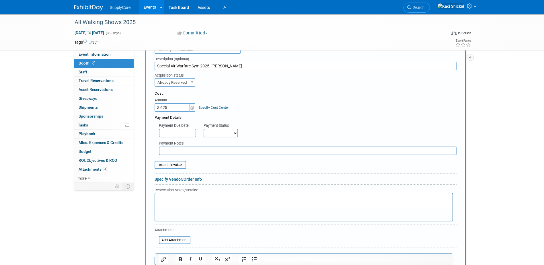
scroll to position [217, 0]
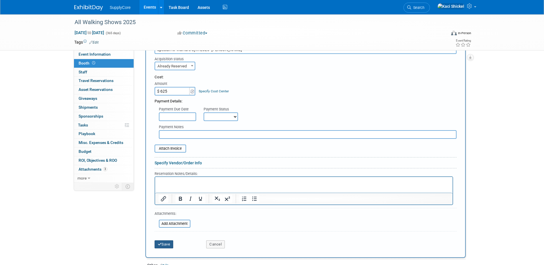
type input "$ 625.00"
click at [166, 246] on button "Save" at bounding box center [164, 244] width 19 height 8
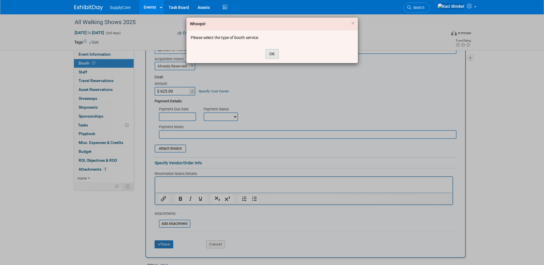
click at [267, 54] on button "OK" at bounding box center [272, 54] width 13 height 10
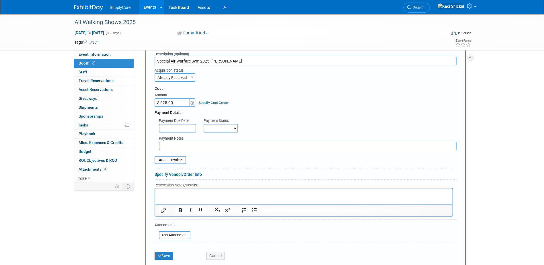
scroll to position [188, 0]
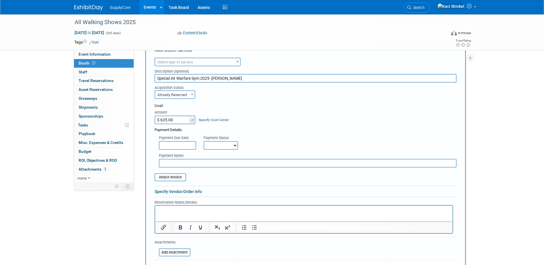
click at [190, 64] on span "Select type of service" at bounding box center [175, 62] width 36 height 4
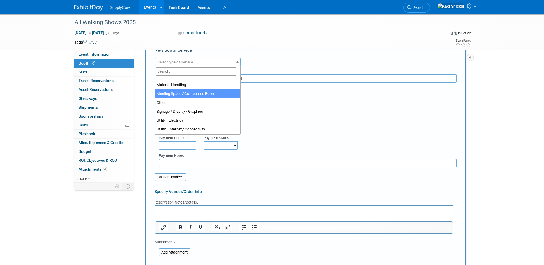
scroll to position [143, 0]
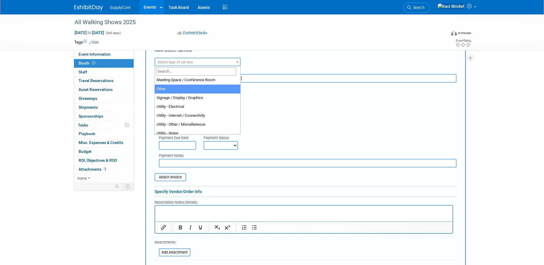
select select "1"
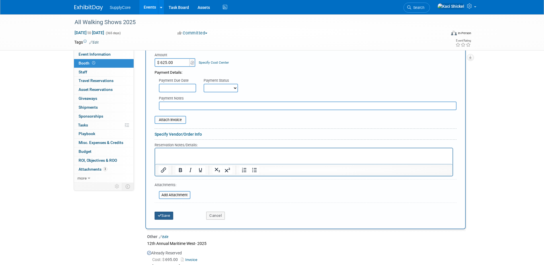
click at [160, 217] on icon "submit" at bounding box center [160, 216] width 4 height 4
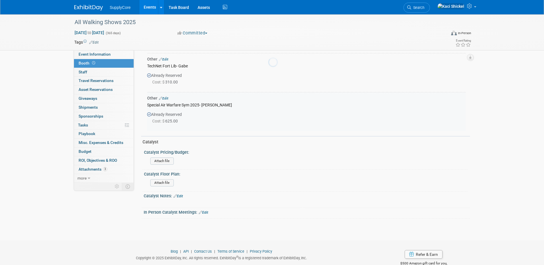
scroll to position [285, 0]
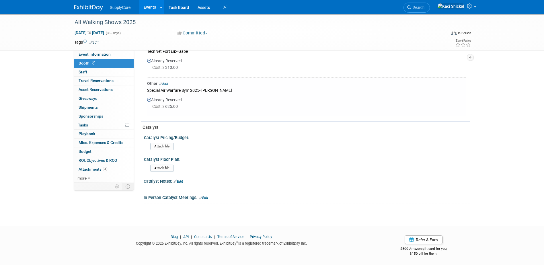
click at [82, 10] on img at bounding box center [88, 8] width 29 height 6
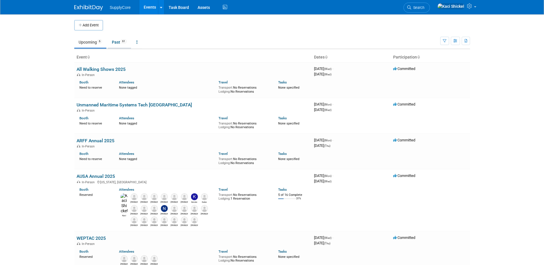
click at [121, 44] on link "Past 61" at bounding box center [120, 42] width 24 height 11
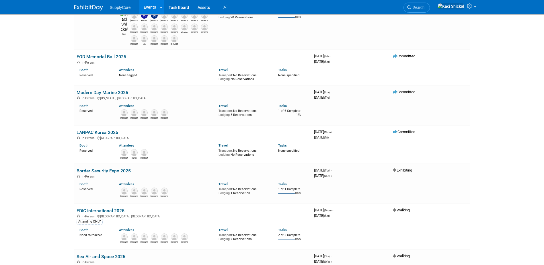
scroll to position [488, 0]
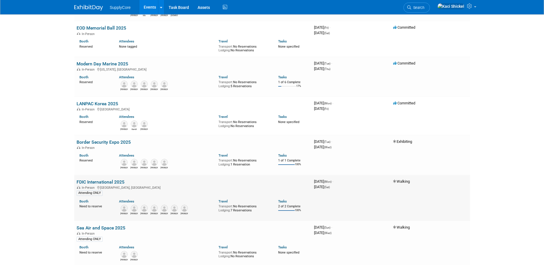
click at [104, 182] on link "FDIC International 2025" at bounding box center [101, 181] width 48 height 5
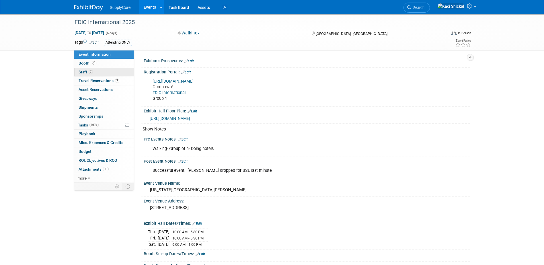
click at [104, 69] on link "7 Staff 7" at bounding box center [104, 72] width 60 height 9
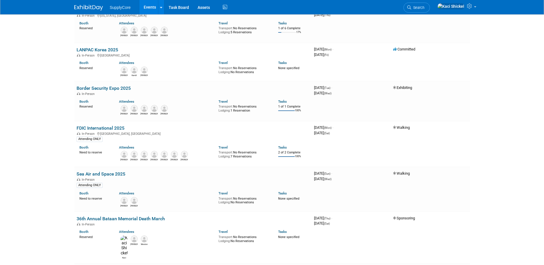
scroll to position [631, 0]
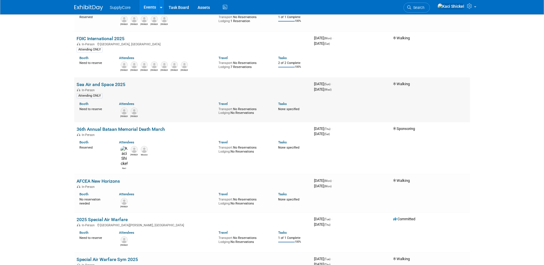
click at [93, 84] on link "Sea Air and Space 2025" at bounding box center [101, 84] width 49 height 5
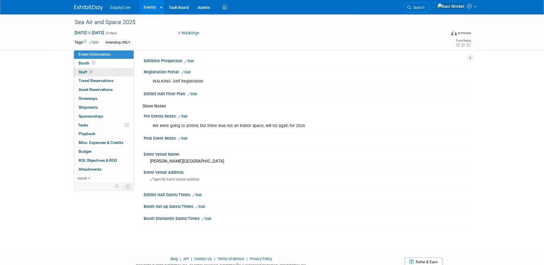
click at [104, 70] on link "2 Staff 2" at bounding box center [104, 72] width 60 height 9
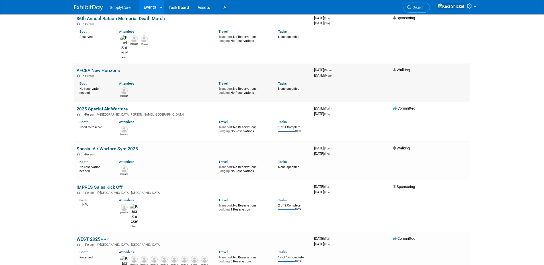
scroll to position [746, 0]
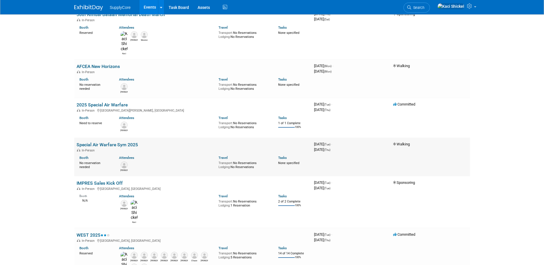
click at [113, 142] on link "Special Air Warfare Sym 2025" at bounding box center [107, 144] width 61 height 5
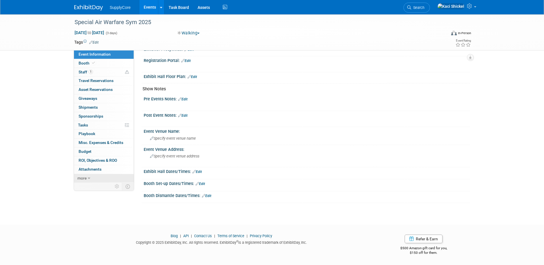
click at [87, 179] on link "more" at bounding box center [104, 178] width 60 height 9
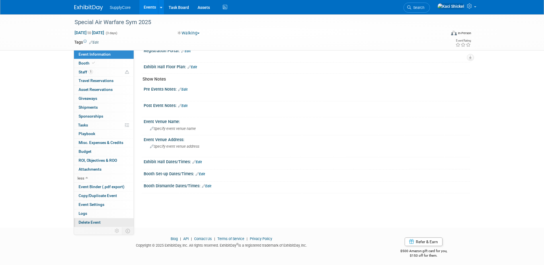
scroll to position [24, 0]
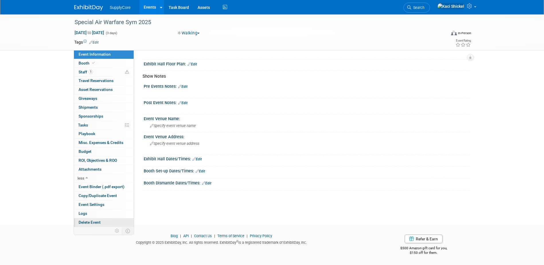
click at [100, 223] on span "Delete Event" at bounding box center [90, 222] width 22 height 5
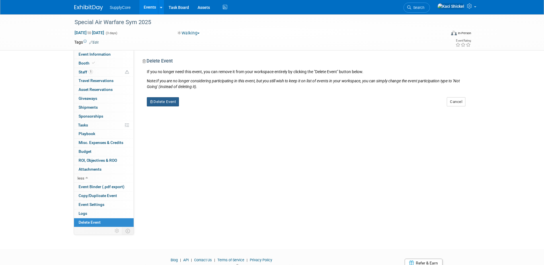
click at [157, 101] on button "Delete Event" at bounding box center [163, 101] width 32 height 9
click at [197, 104] on link "Yes" at bounding box center [199, 106] width 17 height 9
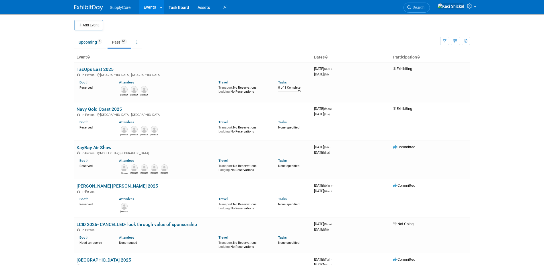
click at [94, 9] on img at bounding box center [88, 8] width 29 height 6
click at [85, 9] on img at bounding box center [88, 8] width 29 height 6
click at [88, 46] on link "Upcoming 6" at bounding box center [90, 42] width 32 height 11
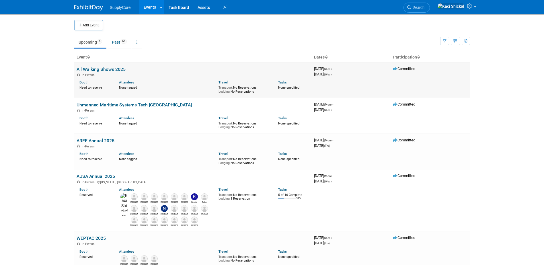
click at [101, 73] on div "In-Person" at bounding box center [193, 74] width 233 height 5
click at [102, 69] on link "All Walking Shows 2025" at bounding box center [101, 69] width 49 height 5
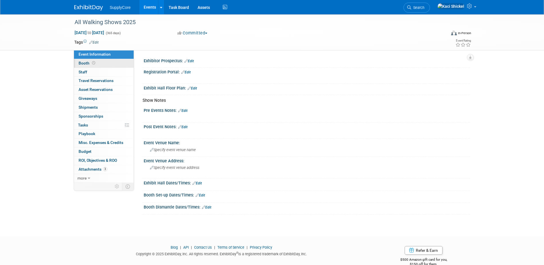
click at [100, 65] on link "Booth" at bounding box center [104, 63] width 60 height 9
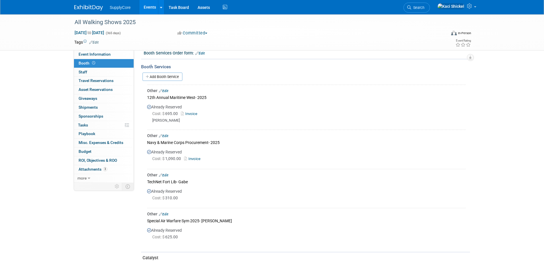
scroll to position [141, 0]
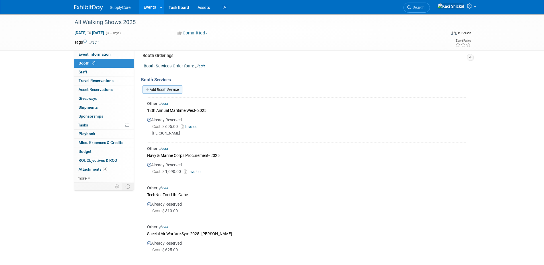
click at [159, 91] on link "Add Booth Service" at bounding box center [163, 89] width 40 height 8
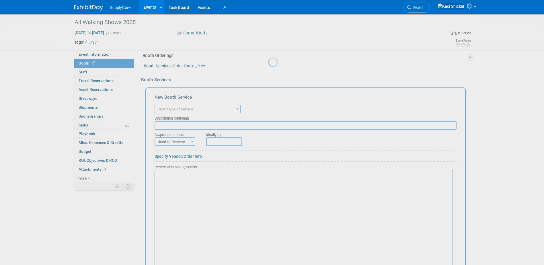
scroll to position [0, 0]
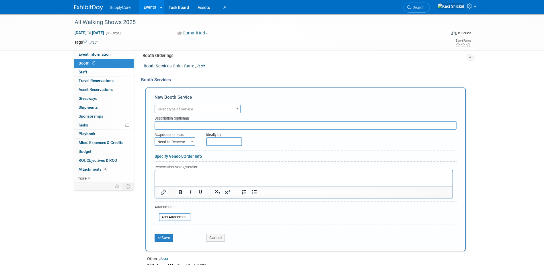
click at [190, 110] on span "Select type of service" at bounding box center [175, 109] width 36 height 4
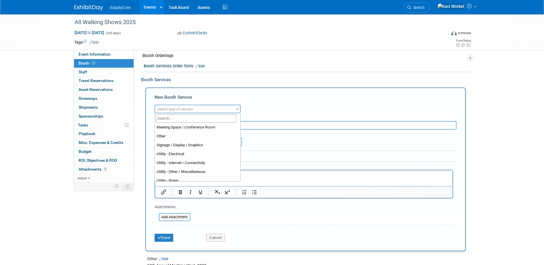
scroll to position [143, 0]
select select "1"
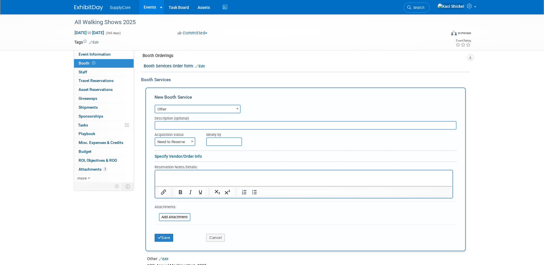
click at [181, 125] on input "text" at bounding box center [306, 125] width 302 height 9
click at [170, 124] on input "text" at bounding box center [306, 125] width 302 height 9
paste input "Unmanned Maritime Systems"
type input "Unmanned Maritime Systems- [PERSON_NAME]"
click at [163, 237] on button "Save" at bounding box center [164, 238] width 19 height 8
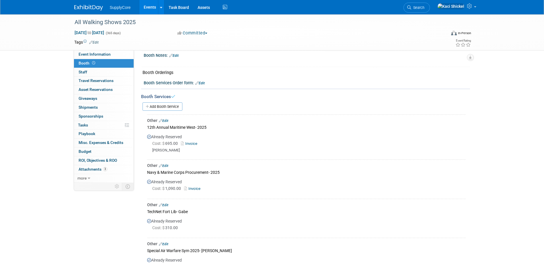
scroll to position [121, 0]
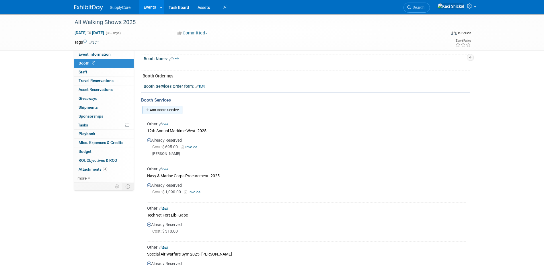
click at [159, 112] on link "Add Booth Service" at bounding box center [163, 110] width 40 height 8
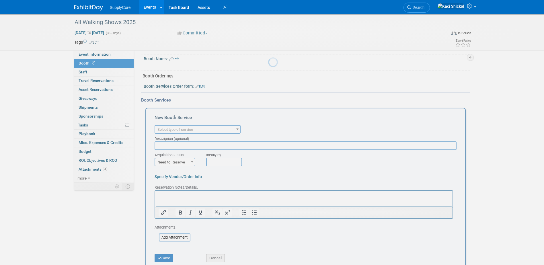
scroll to position [0, 0]
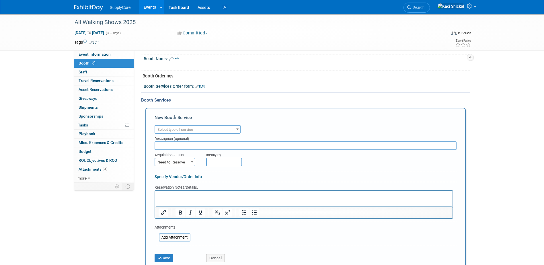
click at [171, 128] on span "Select type of service" at bounding box center [175, 129] width 36 height 4
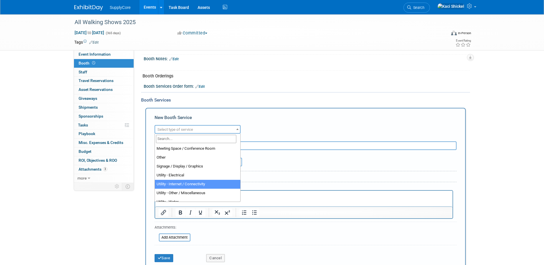
scroll to position [143, 0]
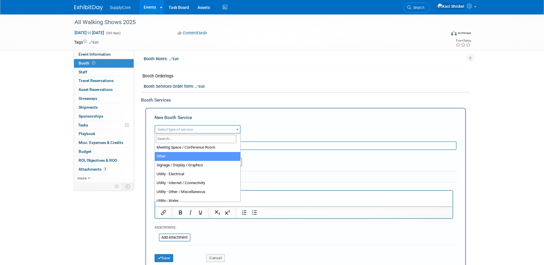
select select "1"
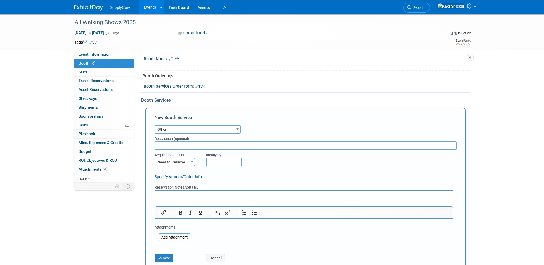
click at [173, 147] on input "text" at bounding box center [306, 145] width 302 height 9
type input "Sea Air and Space"
click at [161, 256] on icon "submit" at bounding box center [160, 258] width 4 height 4
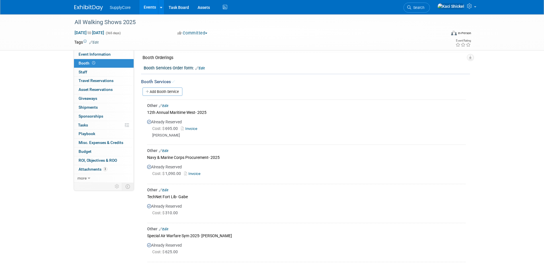
scroll to position [129, 0]
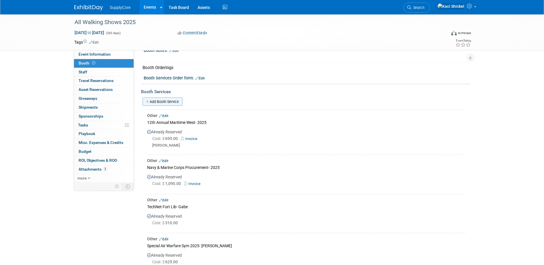
click at [163, 99] on link "Add Booth Service" at bounding box center [163, 102] width 40 height 8
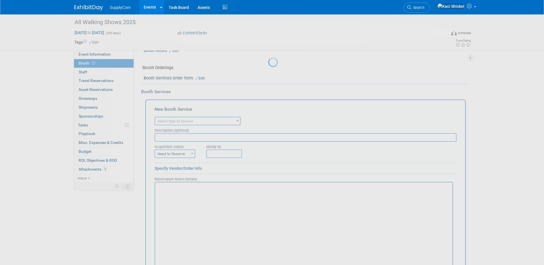
scroll to position [0, 0]
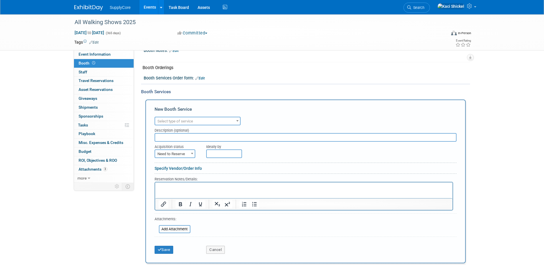
click at [170, 122] on span "Select type of service" at bounding box center [175, 121] width 36 height 4
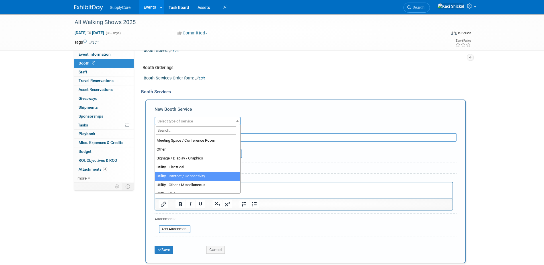
scroll to position [143, 0]
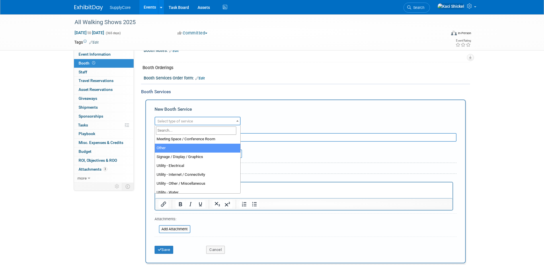
select select "1"
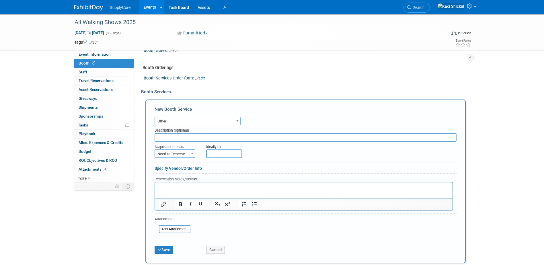
click at [184, 138] on input "text" at bounding box center [306, 137] width 302 height 9
type input "Border Security - Mike N"
click at [163, 256] on div "Save Cancel" at bounding box center [306, 247] width 302 height 17
click at [160, 247] on button "Save" at bounding box center [164, 250] width 19 height 8
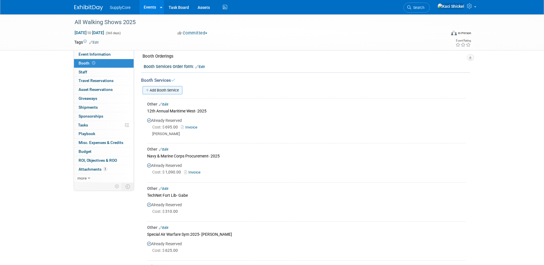
scroll to position [138, 0]
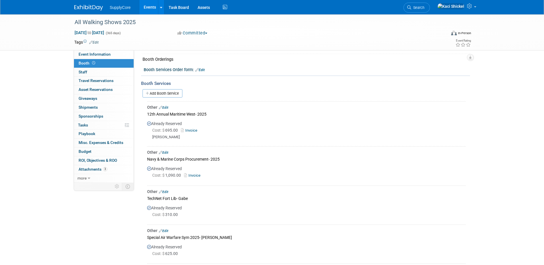
drag, startPoint x: 154, startPoint y: 89, endPoint x: 197, endPoint y: 105, distance: 46.1
click at [154, 89] on link "Add Booth Service" at bounding box center [163, 93] width 40 height 8
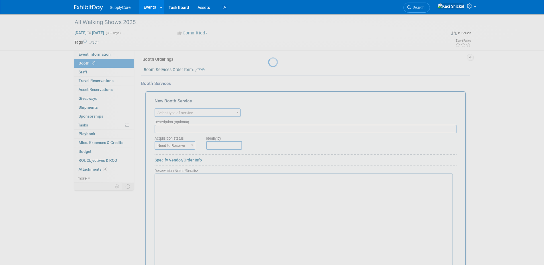
scroll to position [0, 0]
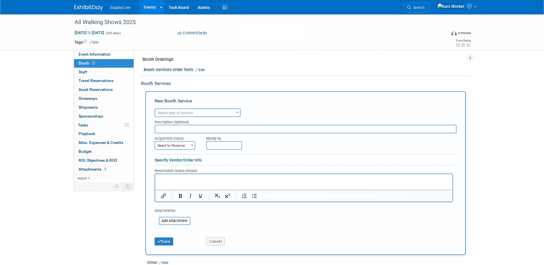
click at [177, 114] on span "Select type of service" at bounding box center [175, 113] width 36 height 4
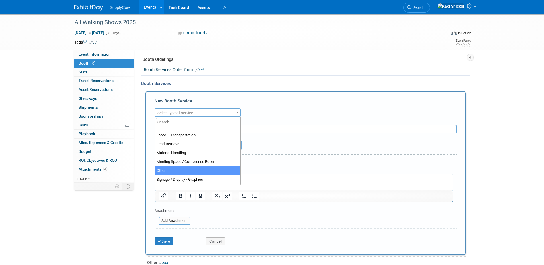
scroll to position [115, 0]
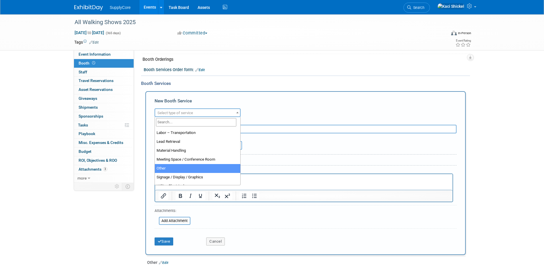
select select "1"
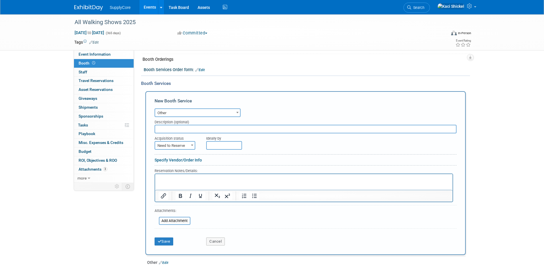
click at [176, 127] on input "text" at bounding box center [306, 129] width 302 height 9
type input "CBRNE - Jon G"
click at [162, 240] on button "Save" at bounding box center [164, 242] width 19 height 8
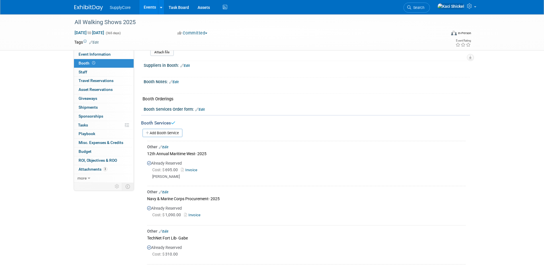
scroll to position [60, 0]
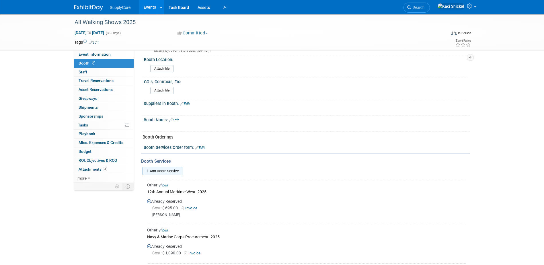
click at [163, 170] on link "Add Booth Service" at bounding box center [163, 171] width 40 height 8
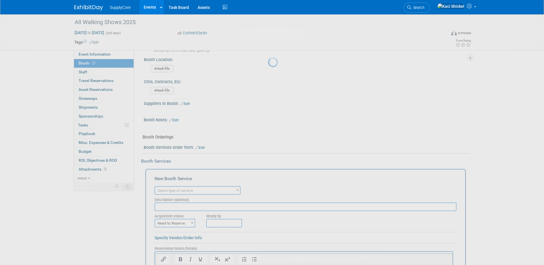
scroll to position [0, 0]
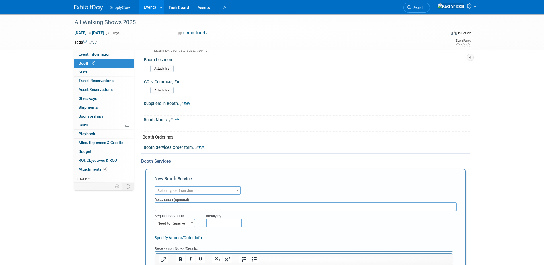
click at [174, 191] on span "Select type of service" at bounding box center [175, 190] width 36 height 4
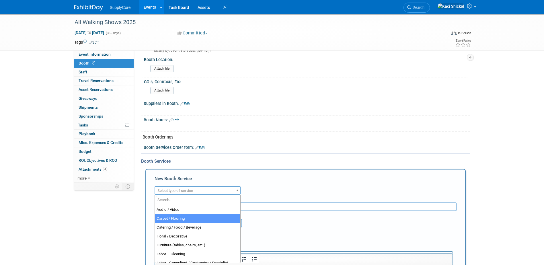
scroll to position [143, 0]
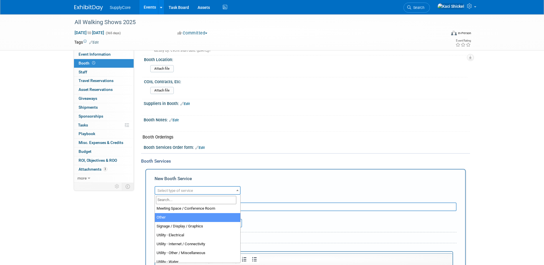
select select "1"
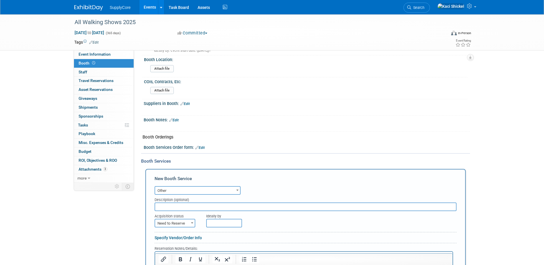
click at [172, 208] on input "text" at bounding box center [306, 207] width 302 height 9
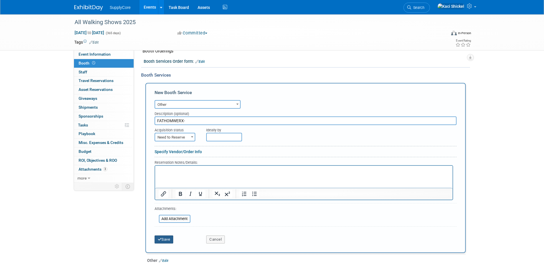
type input "FATHOMWERX-"
click at [167, 235] on button "Save" at bounding box center [164, 239] width 19 height 8
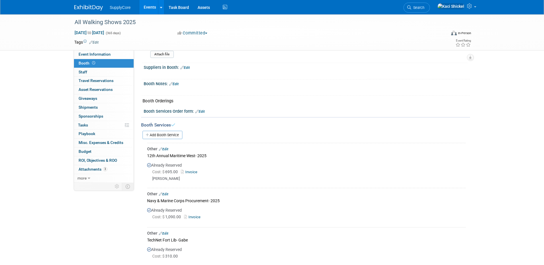
scroll to position [68, 0]
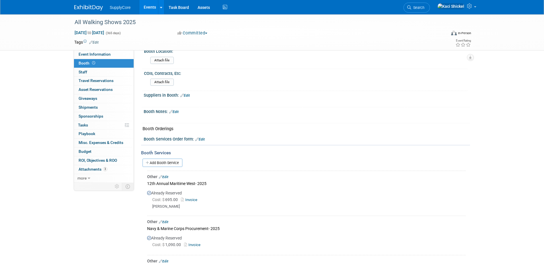
drag, startPoint x: 160, startPoint y: 162, endPoint x: 163, endPoint y: 164, distance: 3.7
click at [160, 162] on link "Add Booth Service" at bounding box center [163, 163] width 40 height 8
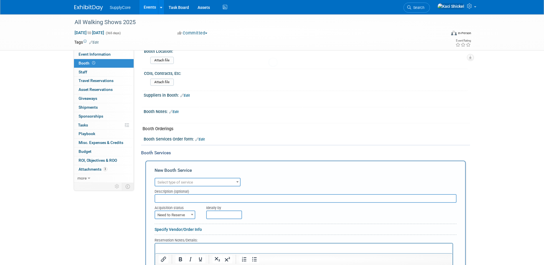
scroll to position [0, 0]
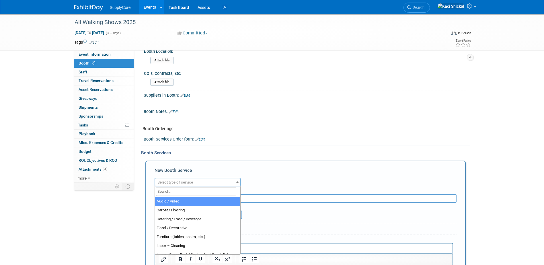
click at [169, 183] on span "Select type of service" at bounding box center [175, 182] width 36 height 4
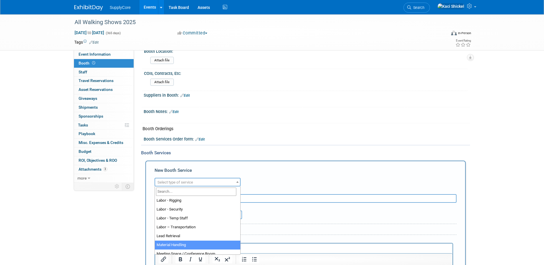
scroll to position [147, 0]
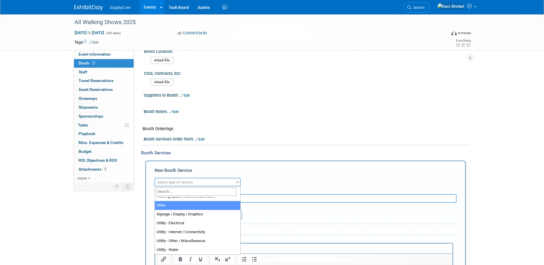
select select "1"
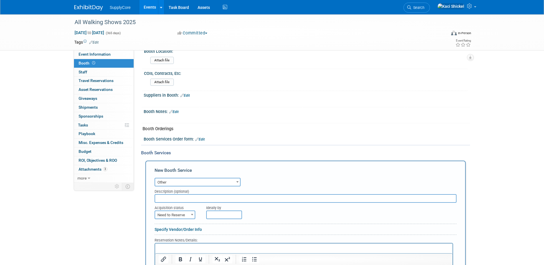
click at [165, 199] on input "text" at bounding box center [306, 198] width 302 height 9
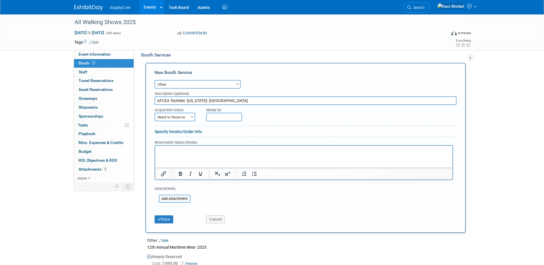
scroll to position [183, 0]
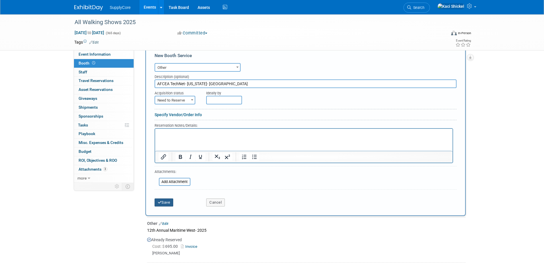
type input "AFCEA TechNet- Hawaii- Weston"
click at [169, 201] on button "Save" at bounding box center [164, 202] width 19 height 8
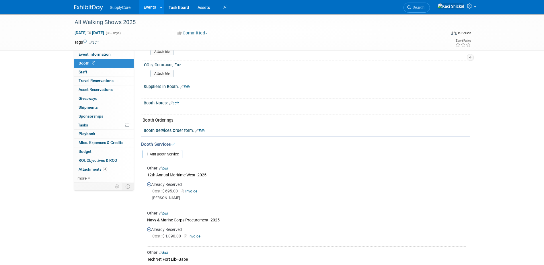
scroll to position [20, 0]
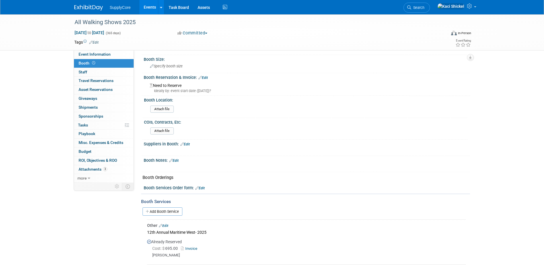
drag, startPoint x: 168, startPoint y: 211, endPoint x: 194, endPoint y: 211, distance: 25.5
click at [168, 211] on link "Add Booth Service" at bounding box center [163, 211] width 40 height 8
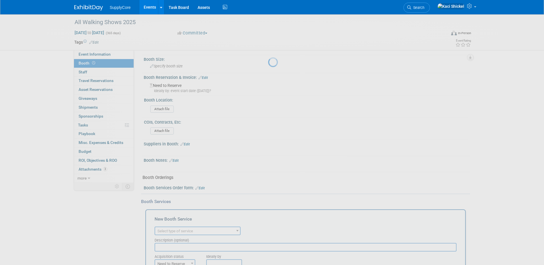
scroll to position [0, 0]
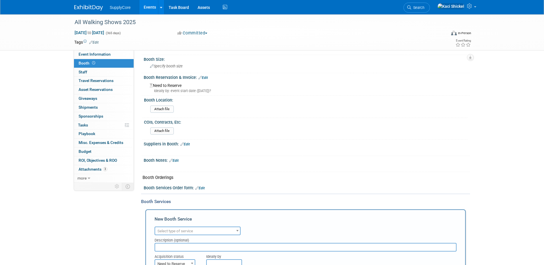
click at [180, 246] on input "text" at bounding box center [306, 247] width 302 height 9
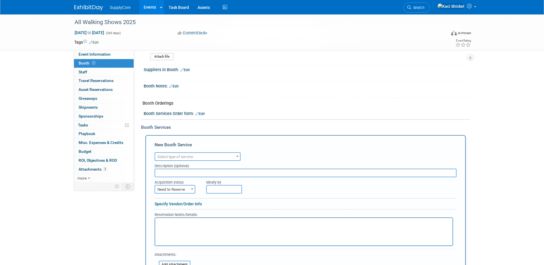
scroll to position [192, 0]
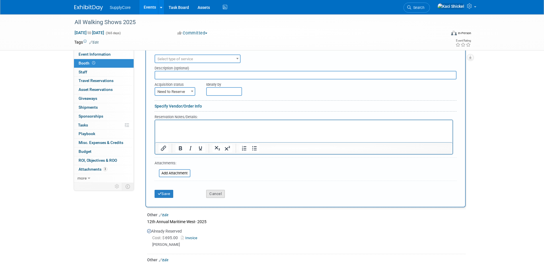
click at [216, 192] on button "Cancel" at bounding box center [215, 194] width 19 height 8
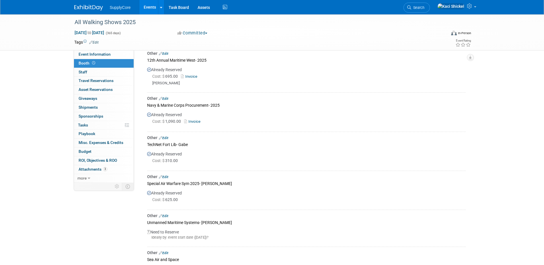
click at [87, 8] on img at bounding box center [88, 8] width 29 height 6
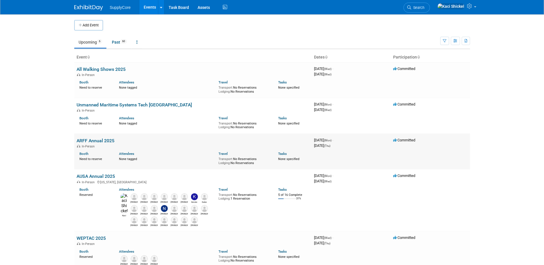
click at [99, 141] on link "ARFF Annual 2025" at bounding box center [96, 140] width 38 height 5
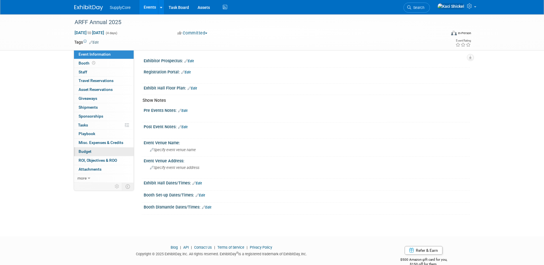
click at [90, 152] on span "Budget" at bounding box center [85, 151] width 13 height 5
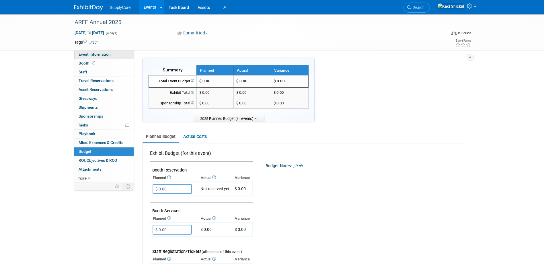
click at [92, 54] on span "Event Information" at bounding box center [95, 54] width 32 height 5
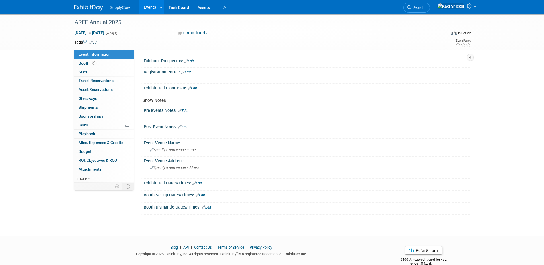
click at [193, 89] on link "Edit" at bounding box center [192, 88] width 9 height 4
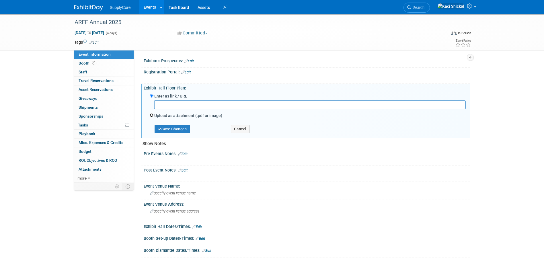
click at [151, 114] on input "Upload as attachment (.pdf or image)" at bounding box center [152, 115] width 4 height 4
radio input "true"
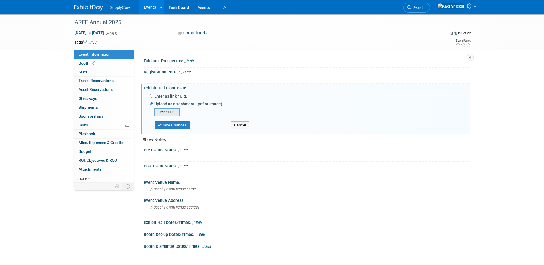
click at [166, 115] on input "file" at bounding box center [145, 112] width 68 height 7
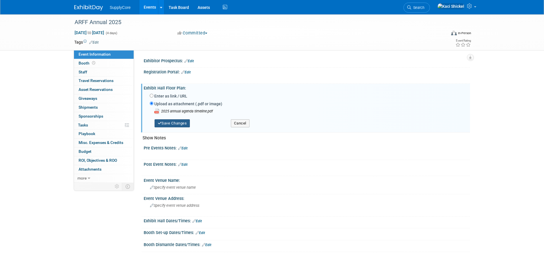
click at [168, 124] on button "Save Changes" at bounding box center [173, 123] width 36 height 8
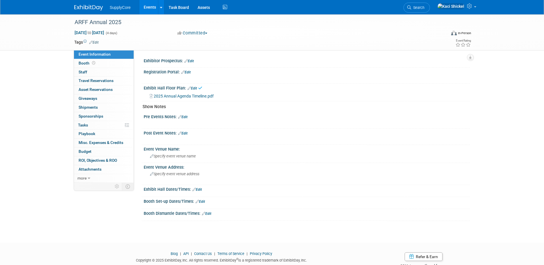
click at [192, 60] on link "Edit" at bounding box center [188, 61] width 9 height 4
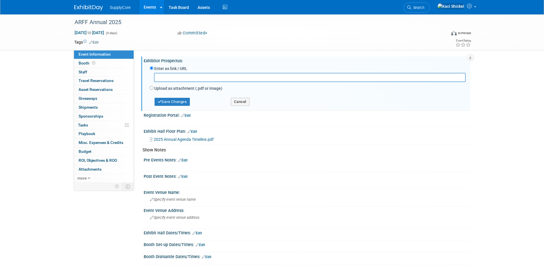
click at [159, 89] on label "Upload as attachment (.pdf or image)" at bounding box center [188, 88] width 68 height 6
click at [153, 89] on input "Upload as attachment (.pdf or image)" at bounding box center [152, 88] width 4 height 4
radio input "true"
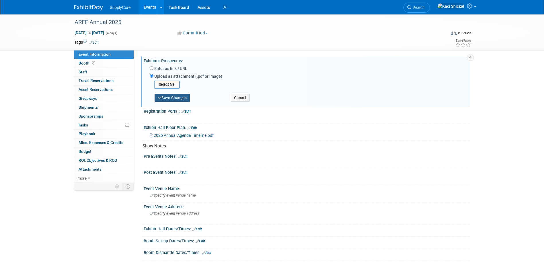
click at [170, 101] on button "Save Changes" at bounding box center [173, 98] width 36 height 8
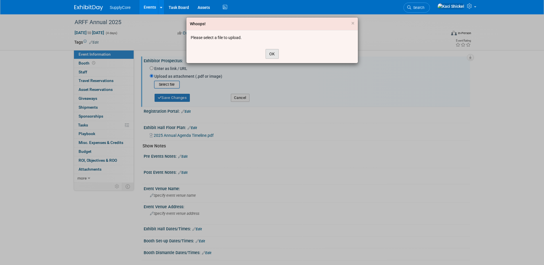
click at [268, 58] on button "OK" at bounding box center [272, 54] width 13 height 10
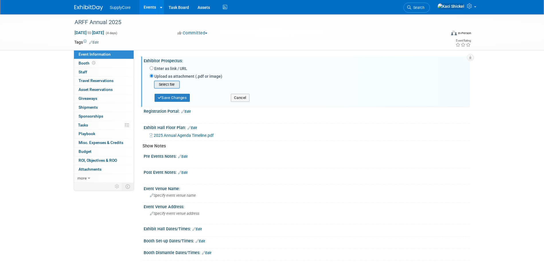
click at [169, 87] on input "file" at bounding box center [145, 84] width 68 height 7
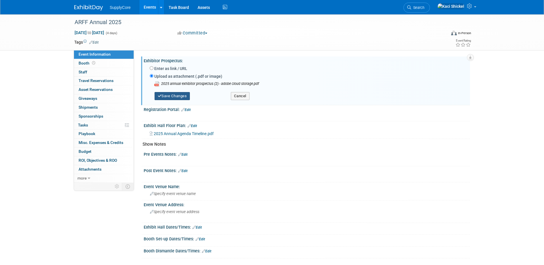
click at [182, 98] on button "Save Changes" at bounding box center [173, 96] width 36 height 8
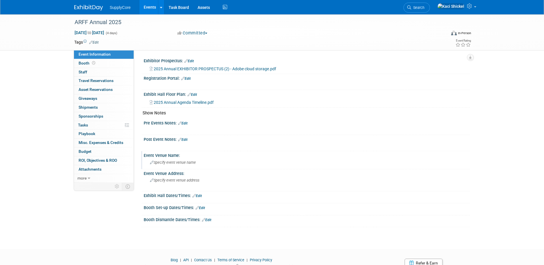
click at [180, 162] on span "Specify event venue name" at bounding box center [173, 162] width 46 height 4
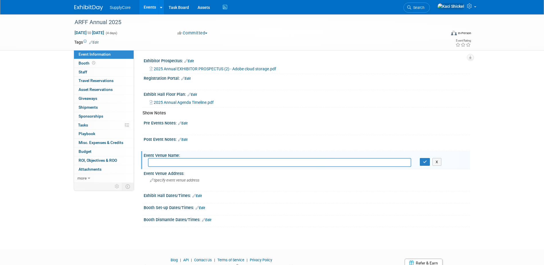
click at [180, 165] on input "text" at bounding box center [279, 162] width 263 height 9
paste input "Mohegan Sun - [GEOGRAPHIC_DATA], [GEOGRAPHIC_DATA]"
type input "Mohegan Sun - [GEOGRAPHIC_DATA], [GEOGRAPHIC_DATA]"
click at [187, 180] on span "Specify event venue address" at bounding box center [174, 180] width 49 height 4
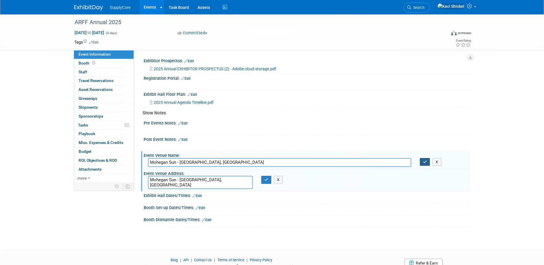
type textarea "Mohegan Sun - [GEOGRAPHIC_DATA], [GEOGRAPHIC_DATA]"
click at [428, 159] on button "button" at bounding box center [425, 162] width 10 height 8
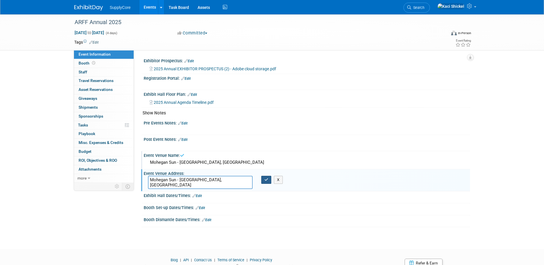
click at [268, 181] on icon "button" at bounding box center [266, 180] width 4 height 4
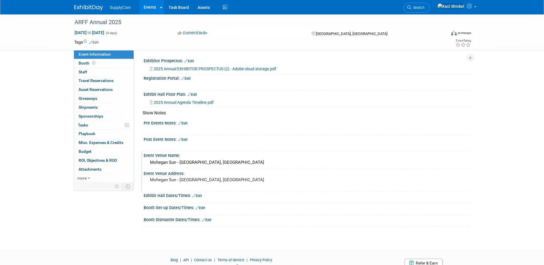
click at [204, 208] on link "Edit" at bounding box center [200, 208] width 9 height 4
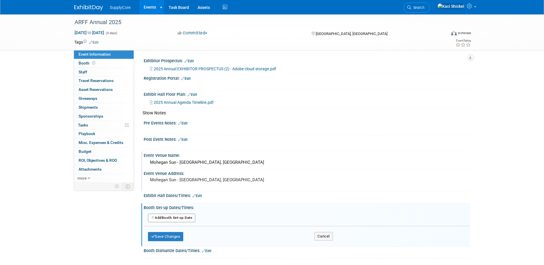
click at [169, 217] on button "Add Another Booth Set-up Date" at bounding box center [172, 218] width 48 height 9
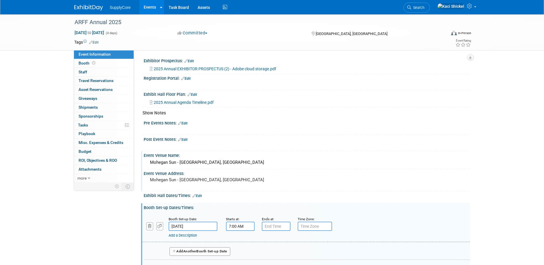
click at [242, 225] on input "7:00 AM" at bounding box center [240, 226] width 29 height 9
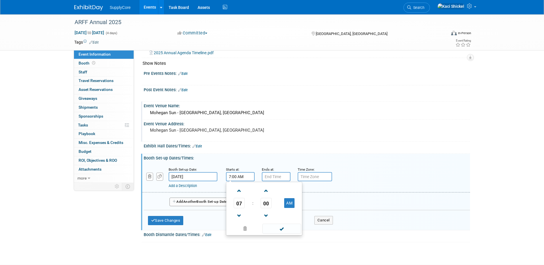
scroll to position [57, 0]
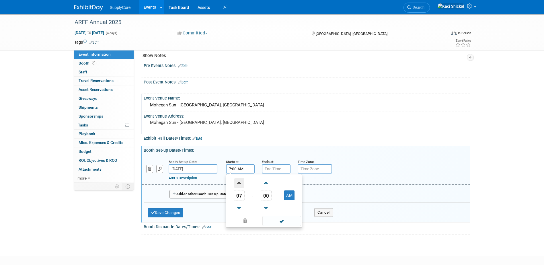
click at [242, 186] on span at bounding box center [239, 183] width 10 height 10
type input "11:00 AM"
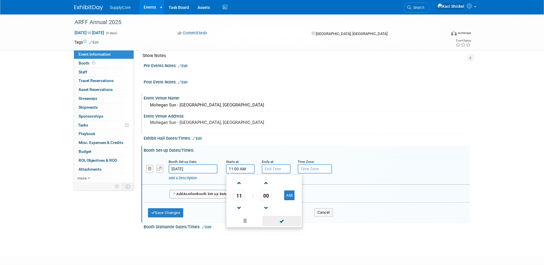
click at [279, 220] on span at bounding box center [281, 221] width 39 height 10
click at [273, 167] on input "7:00 PM" at bounding box center [276, 168] width 29 height 9
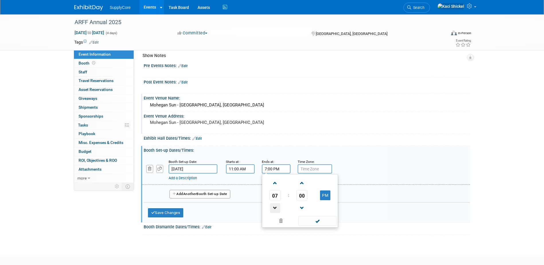
click at [277, 207] on span at bounding box center [275, 208] width 10 height 10
type input "6:00 PM"
click at [304, 217] on span at bounding box center [317, 221] width 39 height 10
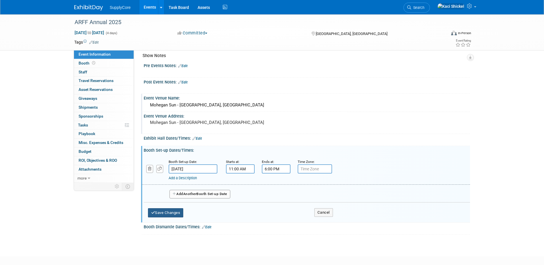
click at [176, 211] on button "Save Changes" at bounding box center [166, 212] width 36 height 9
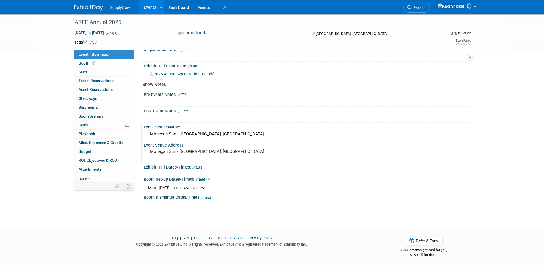
scroll to position [30, 0]
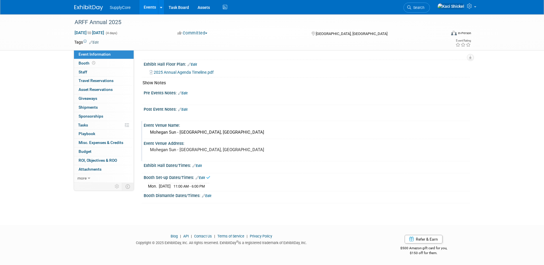
click at [202, 166] on link "Edit" at bounding box center [196, 166] width 9 height 4
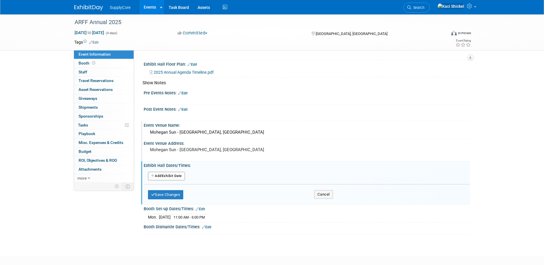
click at [160, 175] on button "Add Another Exhibit Date" at bounding box center [166, 176] width 37 height 9
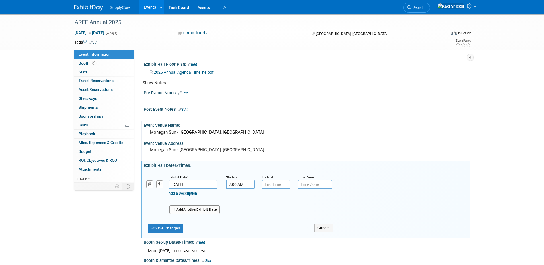
click at [246, 184] on input "7:00 AM" at bounding box center [240, 184] width 29 height 9
click at [238, 203] on span at bounding box center [239, 199] width 10 height 10
type input "8:00 AM"
click at [275, 185] on input "7:00 PM" at bounding box center [276, 184] width 29 height 9
click at [277, 223] on span at bounding box center [275, 224] width 10 height 10
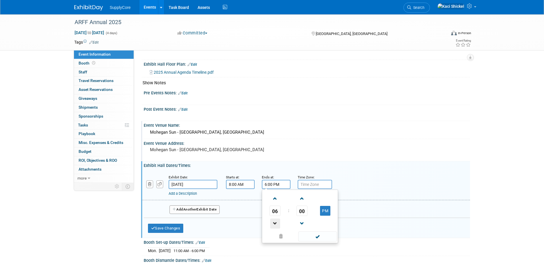
click at [277, 223] on span at bounding box center [275, 224] width 10 height 10
type input "3:00 PM"
click at [315, 236] on span at bounding box center [317, 236] width 39 height 10
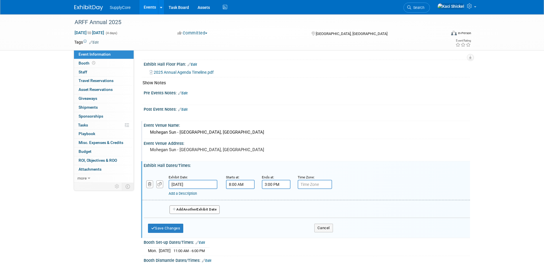
click at [184, 211] on button "Add Another Exhibit Date" at bounding box center [195, 209] width 50 height 9
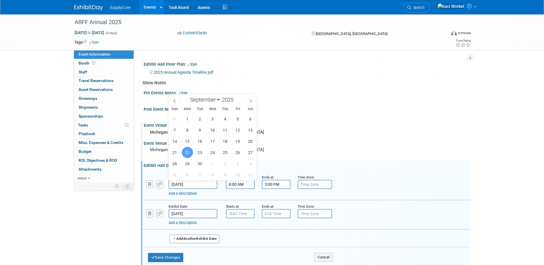
click at [186, 184] on input "Sep 22, 2025" at bounding box center [193, 184] width 49 height 9
click at [200, 154] on span "23" at bounding box center [199, 152] width 11 height 11
type input "Sep 23, 2025"
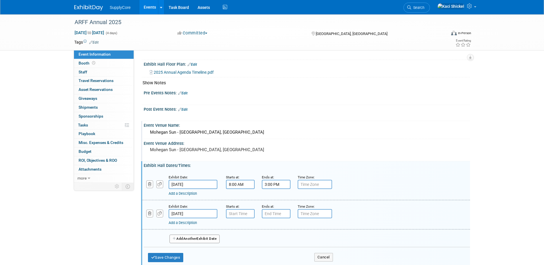
click at [198, 213] on input "Sep 23, 2025" at bounding box center [193, 213] width 49 height 9
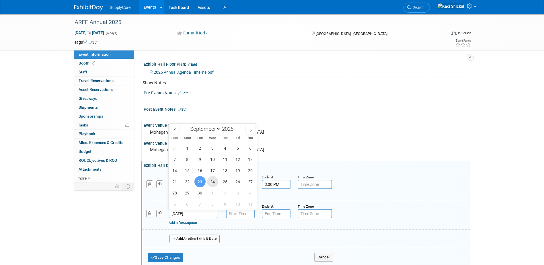
click at [213, 178] on span "24" at bounding box center [212, 181] width 11 height 11
type input "Sep 24, 2025"
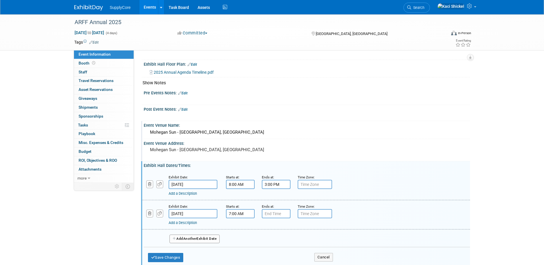
click at [245, 212] on input "7:00 AM" at bounding box center [240, 213] width 29 height 9
click at [237, 221] on link at bounding box center [239, 227] width 11 height 15
type input "8:00 AM"
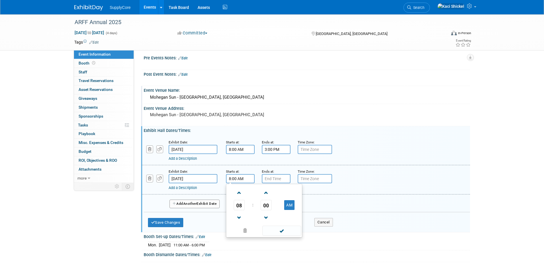
scroll to position [124, 0]
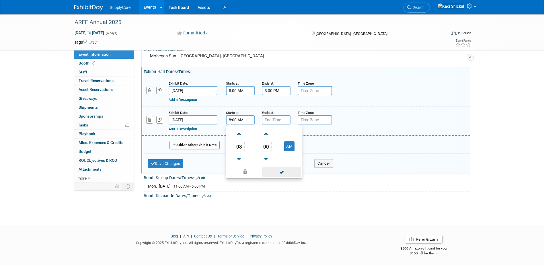
drag, startPoint x: 275, startPoint y: 172, endPoint x: 279, endPoint y: 130, distance: 42.9
click at [275, 172] on span at bounding box center [281, 172] width 39 height 10
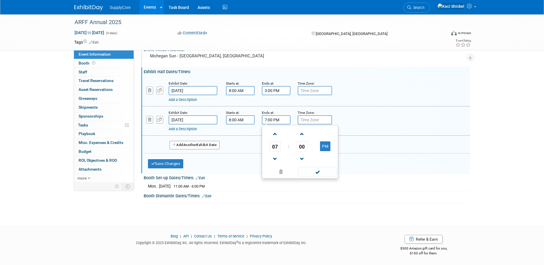
click at [276, 119] on input "7:00 PM" at bounding box center [276, 119] width 29 height 9
click at [274, 157] on span at bounding box center [275, 159] width 10 height 10
click at [279, 161] on span at bounding box center [275, 159] width 10 height 10
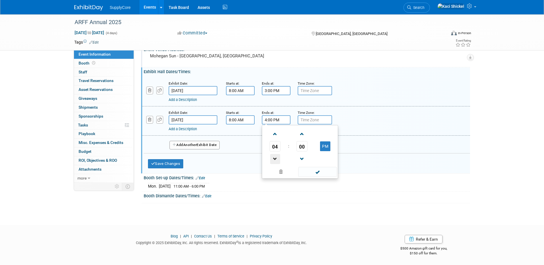
type input "3:00 PM"
click at [305, 167] on span at bounding box center [317, 172] width 39 height 10
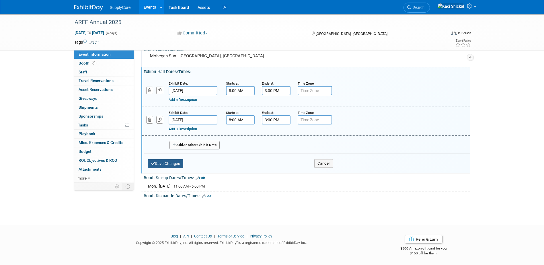
click at [173, 165] on button "Save Changes" at bounding box center [166, 163] width 36 height 9
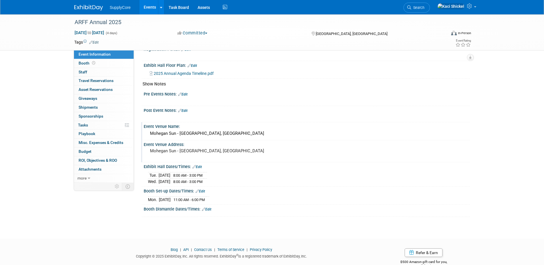
drag, startPoint x: 209, startPoint y: 207, endPoint x: 212, endPoint y: 208, distance: 3.3
click at [209, 207] on link "Edit" at bounding box center [206, 209] width 9 height 4
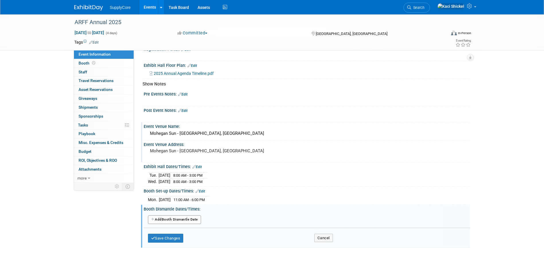
click at [174, 218] on button "Add Another Booth Dismantle Date" at bounding box center [174, 219] width 53 height 9
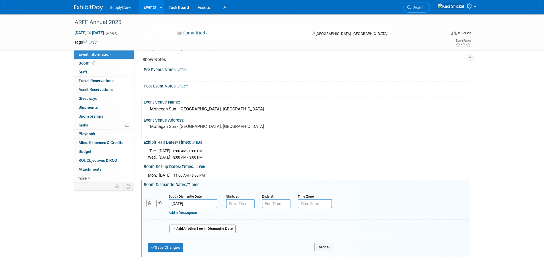
scroll to position [86, 0]
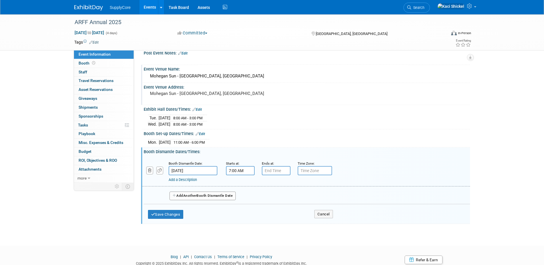
click at [242, 171] on input "7:00 AM" at bounding box center [240, 170] width 29 height 9
click at [238, 209] on span at bounding box center [239, 210] width 10 height 10
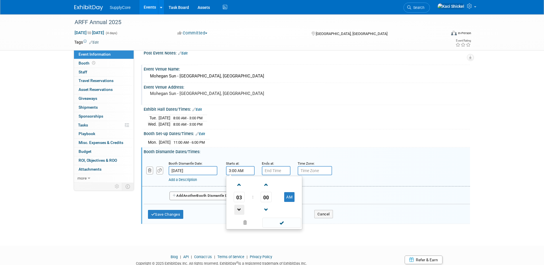
click at [238, 209] on span at bounding box center [239, 210] width 10 height 10
click at [272, 197] on td "00" at bounding box center [266, 197] width 24 height 10
click at [265, 198] on span "00" at bounding box center [266, 197] width 11 height 10
click at [275, 204] on td "30" at bounding box center [273, 200] width 18 height 15
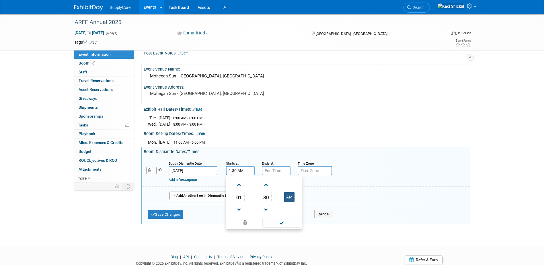
click at [290, 196] on button "AM" at bounding box center [289, 197] width 10 height 10
type input "1:30 PM"
click at [286, 221] on span at bounding box center [281, 223] width 39 height 10
click at [175, 213] on button "Save Changes" at bounding box center [166, 214] width 36 height 9
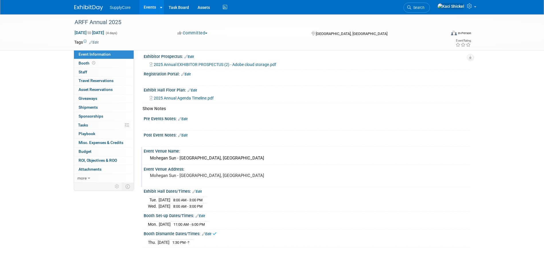
scroll to position [0, 0]
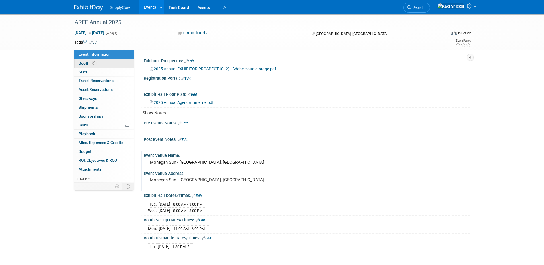
drag, startPoint x: 87, startPoint y: 66, endPoint x: 98, endPoint y: 66, distance: 11.2
click at [87, 65] on link "Booth" at bounding box center [104, 63] width 60 height 9
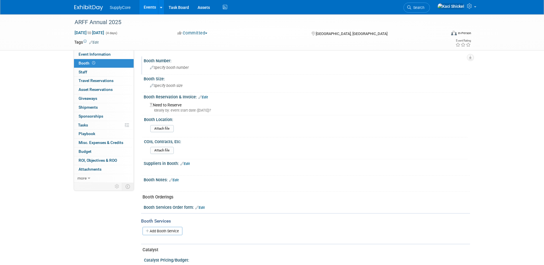
drag, startPoint x: 170, startPoint y: 69, endPoint x: 450, endPoint y: 99, distance: 281.3
click at [170, 69] on span "Specify booth number" at bounding box center [169, 67] width 39 height 4
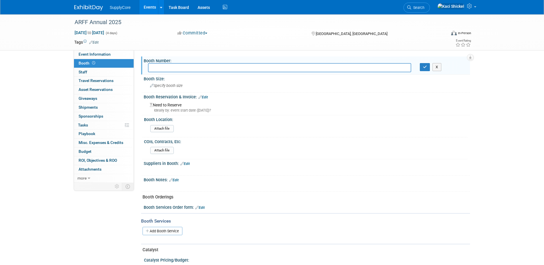
click at [188, 69] on input "text" at bounding box center [279, 67] width 263 height 9
type input "51"
drag, startPoint x: 426, startPoint y: 69, endPoint x: 301, endPoint y: 86, distance: 126.0
click at [424, 69] on button "button" at bounding box center [425, 67] width 10 height 8
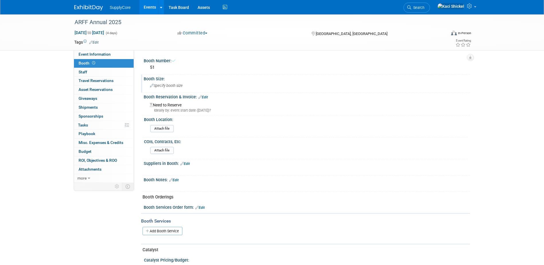
click at [187, 86] on div "Specify booth size" at bounding box center [307, 85] width 318 height 9
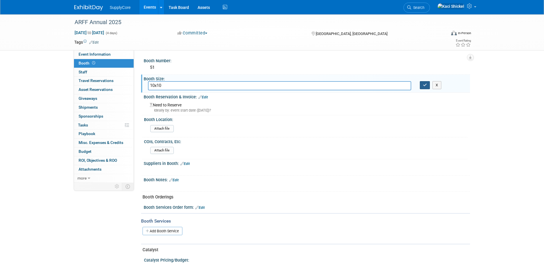
type input "10x10"
click at [424, 83] on icon "button" at bounding box center [425, 85] width 4 height 4
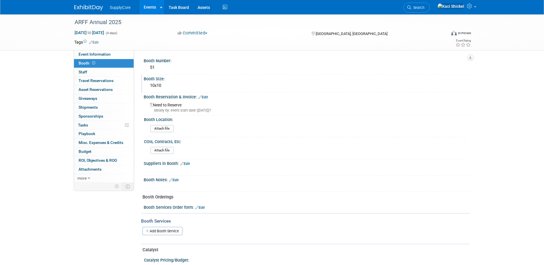
click at [203, 96] on link "Edit" at bounding box center [202, 97] width 9 height 4
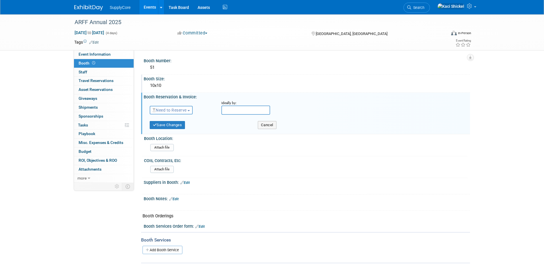
click at [180, 106] on button "Need to Reserve" at bounding box center [171, 110] width 43 height 9
click at [181, 125] on link "Reserved" at bounding box center [180, 128] width 61 height 8
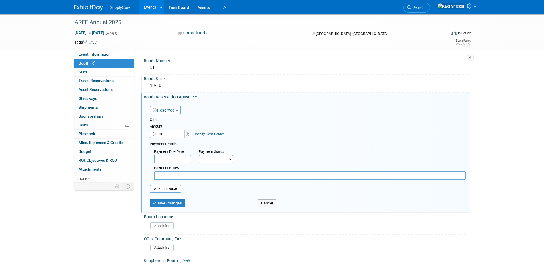
click at [166, 132] on input "$ 0.00" at bounding box center [168, 134] width 36 height 9
type input "$ 2,245.00"
click at [177, 161] on input "text" at bounding box center [172, 159] width 37 height 9
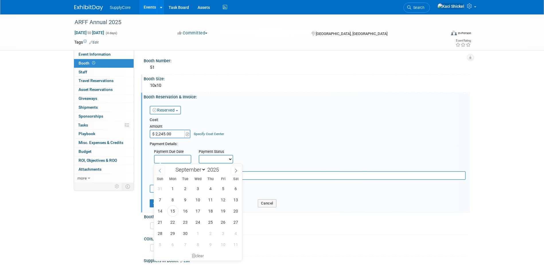
click at [156, 170] on span at bounding box center [160, 171] width 10 height 10
select select "7"
click at [188, 201] on span "5" at bounding box center [185, 199] width 11 height 11
type input "Aug 5, 2025"
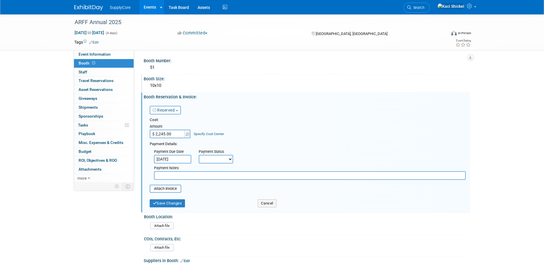
click at [209, 153] on div "Payment Status" at bounding box center [218, 152] width 38 height 6
drag, startPoint x: 211, startPoint y: 158, endPoint x: 211, endPoint y: 163, distance: 5.7
click at [211, 158] on select "Not Paid Yet Partially Paid Paid in Full" at bounding box center [216, 159] width 34 height 9
select select "1"
click at [199, 155] on select "Not Paid Yet Partially Paid Paid in Full" at bounding box center [216, 159] width 34 height 9
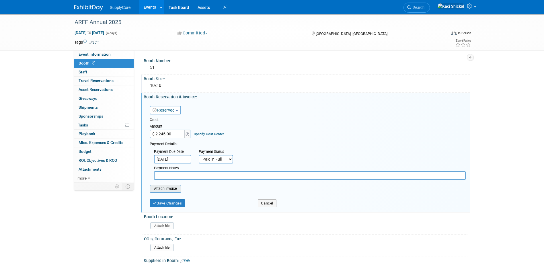
click at [172, 187] on input "file" at bounding box center [146, 188] width 68 height 7
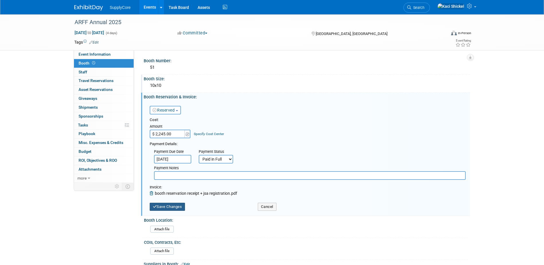
click at [169, 206] on button "Save Changes" at bounding box center [168, 207] width 36 height 8
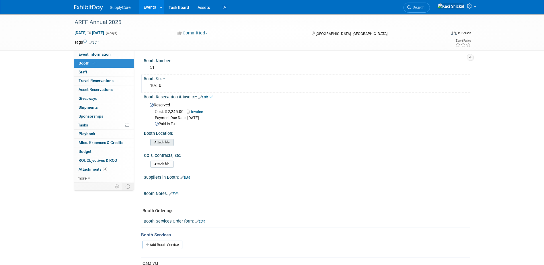
click at [162, 142] on input "file" at bounding box center [135, 142] width 78 height 7
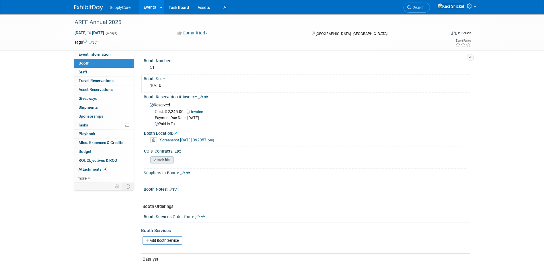
click at [168, 160] on input "file" at bounding box center [135, 160] width 78 height 7
click at [189, 174] on link "Edit" at bounding box center [184, 173] width 9 height 4
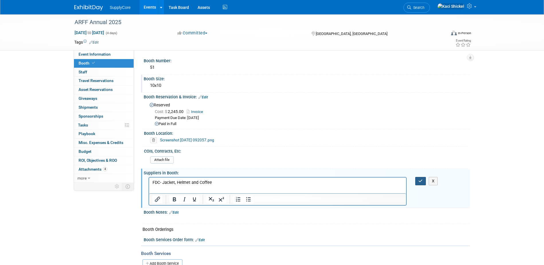
click at [419, 180] on icon "button" at bounding box center [421, 181] width 4 height 4
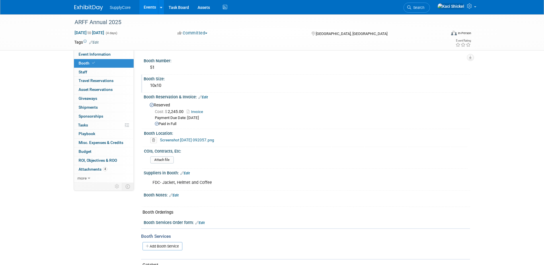
click at [178, 195] on link "Edit" at bounding box center [173, 195] width 9 height 4
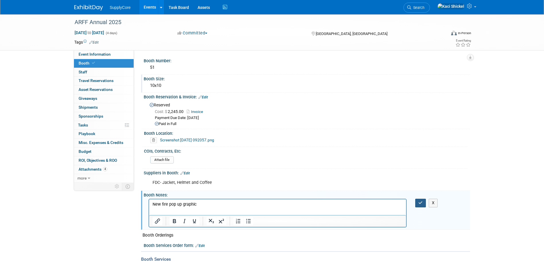
click at [423, 202] on icon "button" at bounding box center [421, 203] width 4 height 4
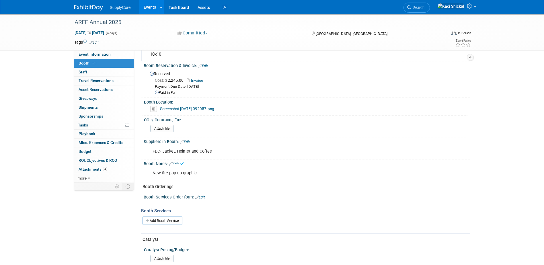
scroll to position [86, 0]
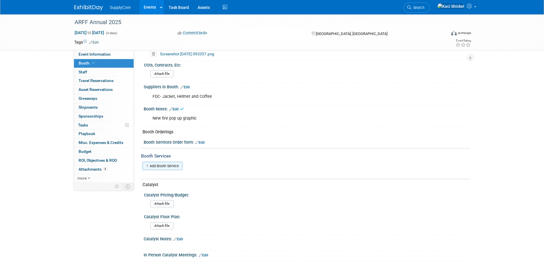
click at [163, 165] on link "Add Booth Service" at bounding box center [163, 166] width 40 height 8
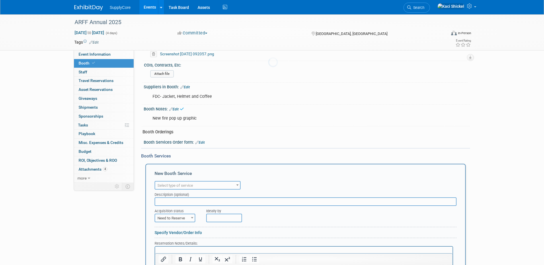
scroll to position [0, 0]
click at [211, 184] on span "Select type of service" at bounding box center [197, 186] width 85 height 8
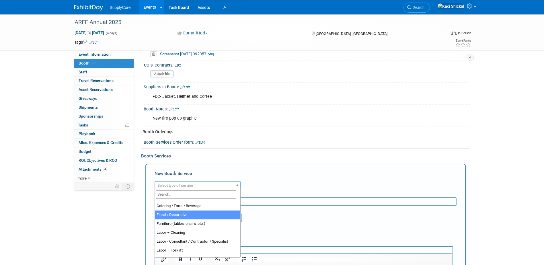
scroll to position [29, 0]
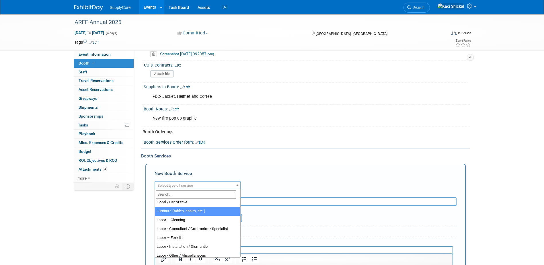
select select "6"
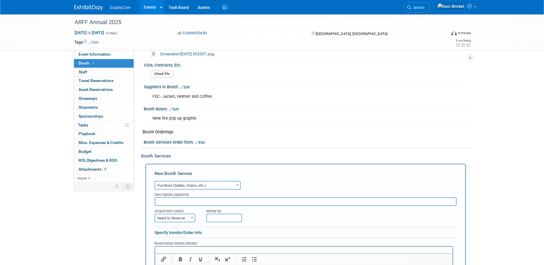
click at [183, 201] on input "text" at bounding box center [306, 201] width 302 height 9
type input "Booth Order"
click at [226, 219] on input "text" at bounding box center [224, 218] width 36 height 9
click at [185, 217] on span "Need to Reserve" at bounding box center [175, 218] width 40 height 8
select select "2"
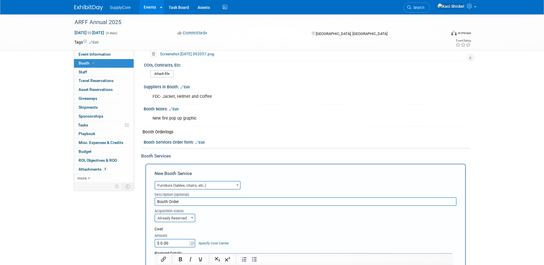
drag, startPoint x: 175, startPoint y: 243, endPoint x: 177, endPoint y: 241, distance: 3.5
click at [175, 243] on input "$ 0.00" at bounding box center [173, 243] width 36 height 9
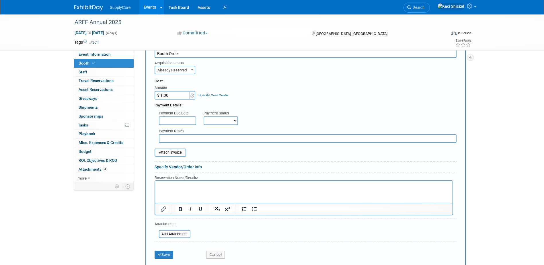
scroll to position [232, 0]
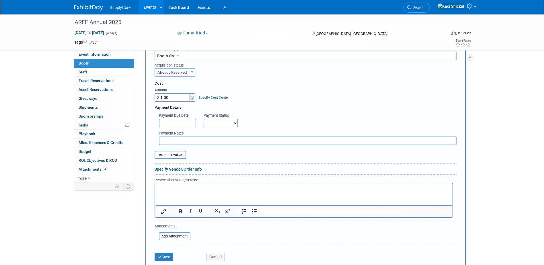
click at [174, 99] on input "$ 1.00" at bounding box center [173, 97] width 36 height 9
type input "$ 385.25"
click at [190, 123] on input "text" at bounding box center [177, 123] width 37 height 9
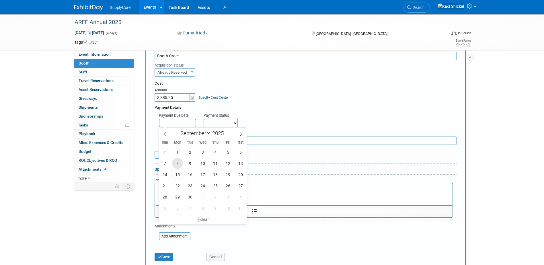
click at [180, 164] on span "8" at bounding box center [177, 163] width 11 height 11
type input "Sep 8, 2025"
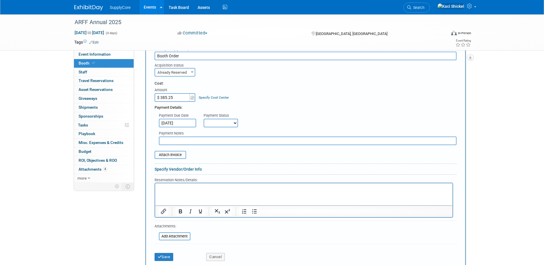
click at [214, 122] on select "Not Paid Yet Partially Paid Paid in Full" at bounding box center [221, 123] width 34 height 9
select select "1"
click at [204, 119] on select "Not Paid Yet Partially Paid Paid in Full" at bounding box center [221, 123] width 34 height 9
click at [176, 157] on input "file" at bounding box center [151, 154] width 68 height 7
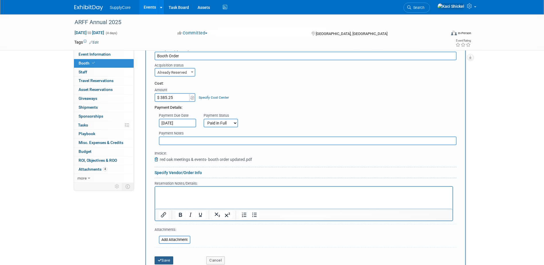
click at [164, 259] on button "Save" at bounding box center [164, 260] width 19 height 8
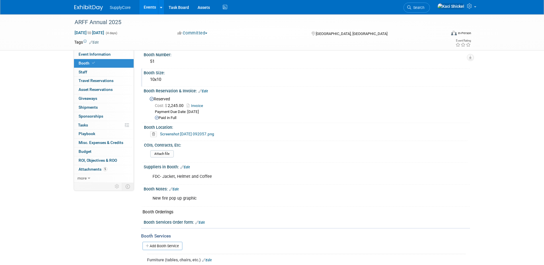
scroll to position [0, 0]
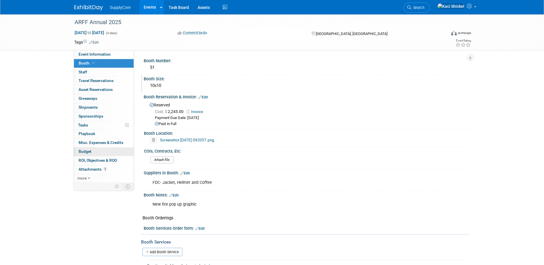
click at [110, 151] on link "Budget" at bounding box center [104, 151] width 60 height 9
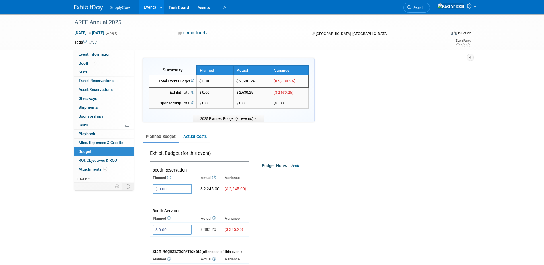
click at [95, 8] on img at bounding box center [88, 8] width 29 height 6
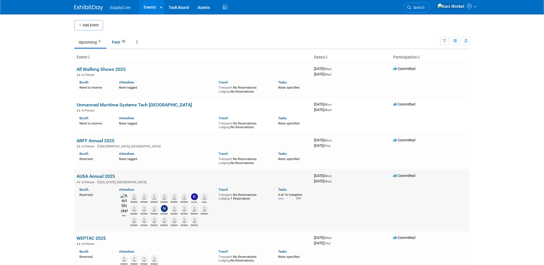
click at [100, 176] on link "AUSA Annual 2025" at bounding box center [96, 176] width 38 height 5
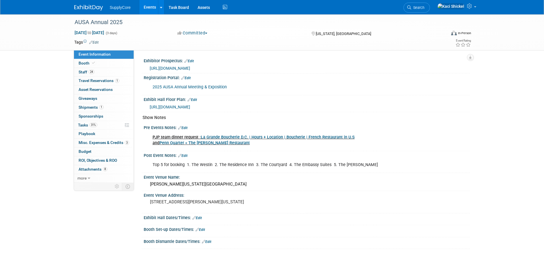
click at [187, 126] on link "Edit" at bounding box center [182, 128] width 9 height 4
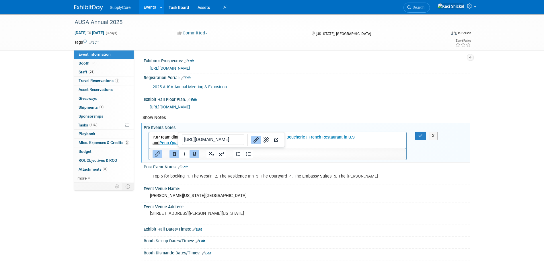
click at [245, 143] on p "PJP team dinner request : La Grande Boucherie D.C. | Hours + Location | Boucher…" at bounding box center [277, 139] width 251 height 11
click at [291, 145] on p "PJP team dinner request : La Grande Boucherie D.C. | Hours + Location | Boucher…" at bounding box center [277, 139] width 251 height 11
click at [100, 107] on span "1" at bounding box center [101, 107] width 4 height 4
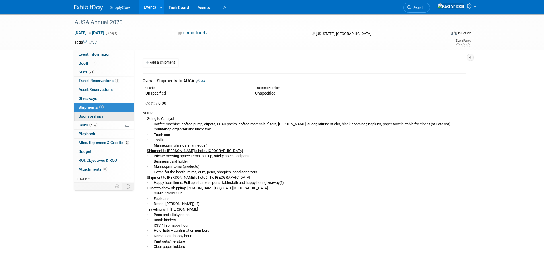
click at [85, 114] on span "Sponsorships 0" at bounding box center [91, 116] width 25 height 5
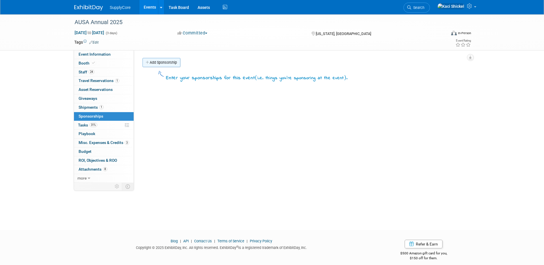
click at [166, 65] on link "Add Sponsorship" at bounding box center [162, 62] width 38 height 9
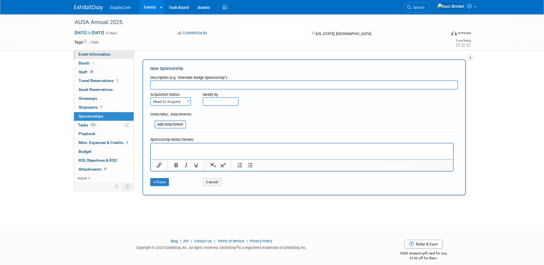
click at [96, 52] on span "Event Information" at bounding box center [95, 54] width 32 height 5
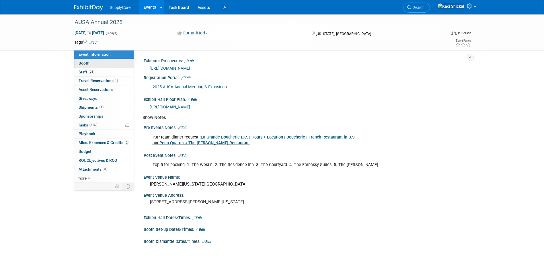
click at [102, 63] on link "Booth" at bounding box center [104, 63] width 60 height 9
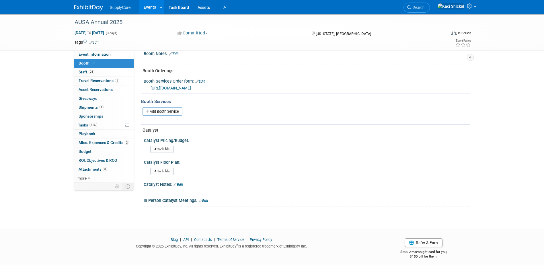
scroll to position [146, 0]
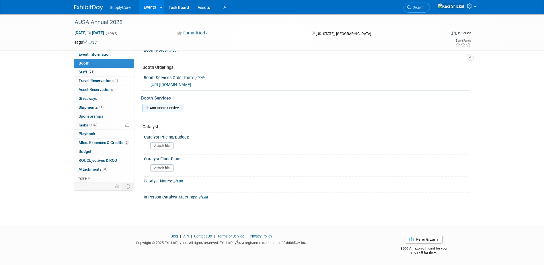
click at [169, 106] on link "Add Booth Service" at bounding box center [163, 108] width 40 height 8
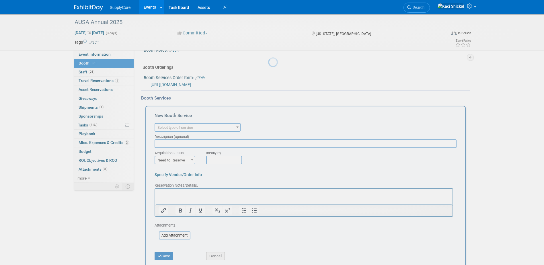
scroll to position [0, 0]
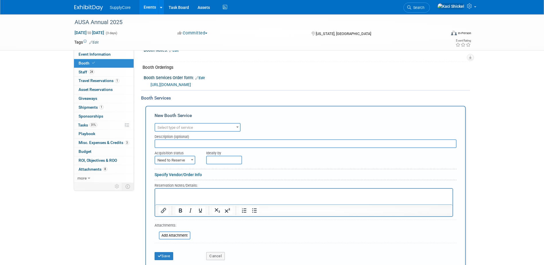
click at [201, 133] on div "Description (optional)" at bounding box center [306, 136] width 302 height 8
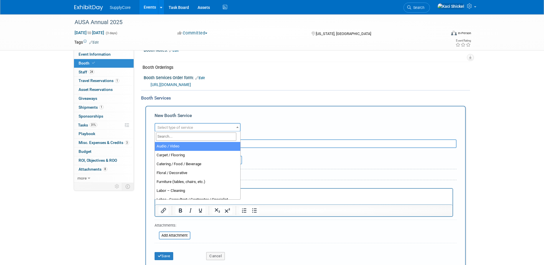
click at [199, 129] on span "Select type of service" at bounding box center [197, 128] width 85 height 8
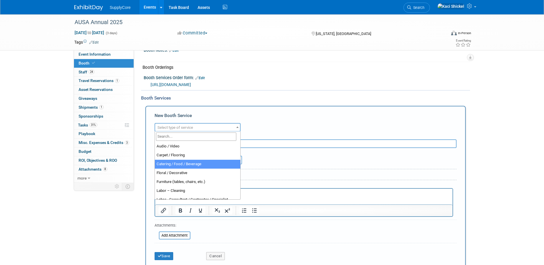
select select "22"
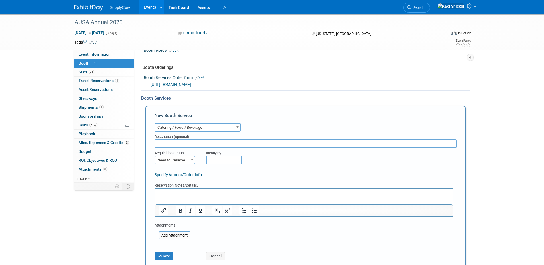
click at [192, 140] on input "text" at bounding box center [306, 143] width 302 height 9
type input "Private Meeting Space- Residence Inn"
click at [171, 254] on button "Save" at bounding box center [164, 256] width 19 height 8
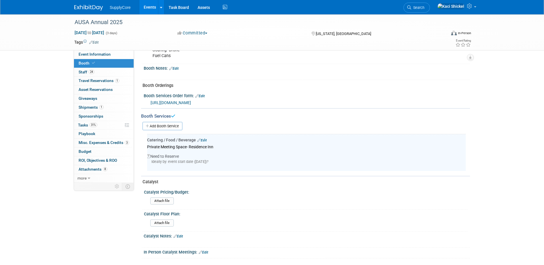
scroll to position [126, 0]
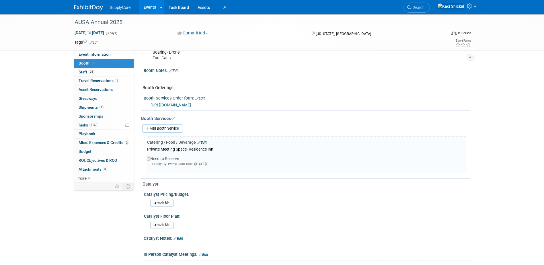
drag, startPoint x: 161, startPoint y: 130, endPoint x: 212, endPoint y: 145, distance: 53.2
click at [161, 130] on link "Add Booth Service" at bounding box center [163, 128] width 40 height 8
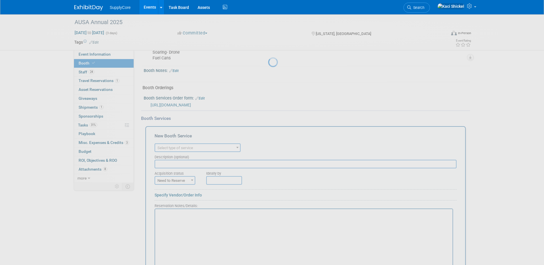
scroll to position [0, 0]
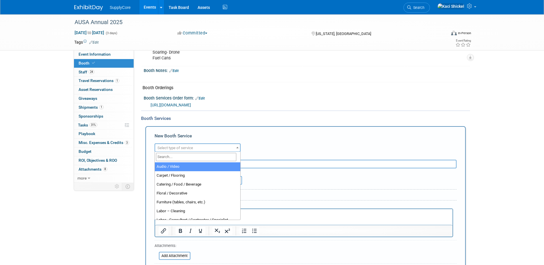
click at [203, 144] on span "Select type of service" at bounding box center [197, 148] width 85 height 8
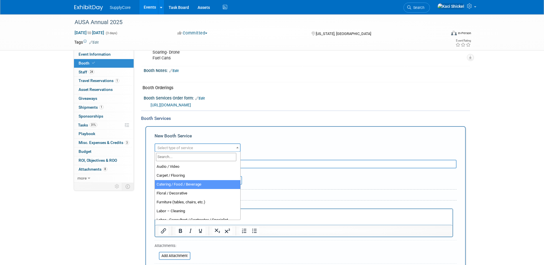
select select "22"
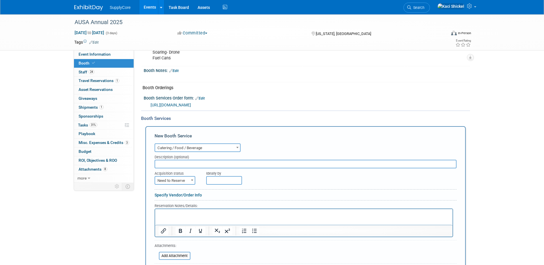
click at [179, 160] on input "text" at bounding box center [306, 164] width 302 height 9
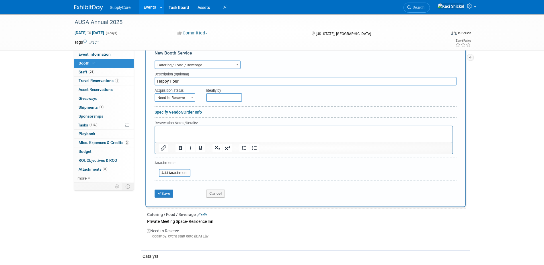
scroll to position [212, 0]
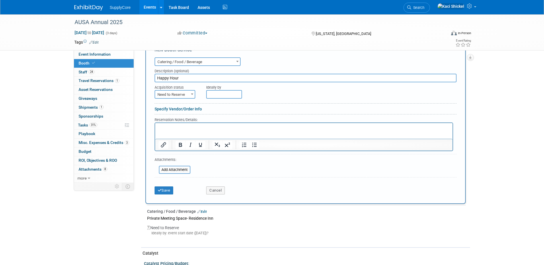
type input "Happy Hour"
drag, startPoint x: 167, startPoint y: 184, endPoint x: 170, endPoint y: 186, distance: 3.6
click at [169, 185] on div "Save" at bounding box center [176, 189] width 52 height 12
drag, startPoint x: 164, startPoint y: 194, endPoint x: 196, endPoint y: 217, distance: 40.1
click at [163, 194] on button "Save" at bounding box center [164, 190] width 19 height 8
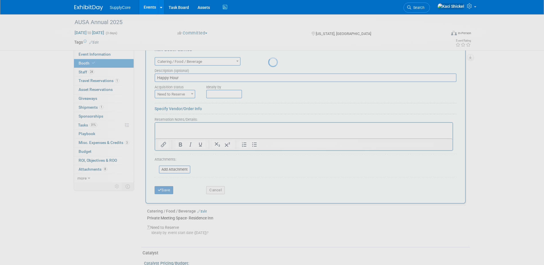
scroll to position [220, 0]
